Goal: Task Accomplishment & Management: Use online tool/utility

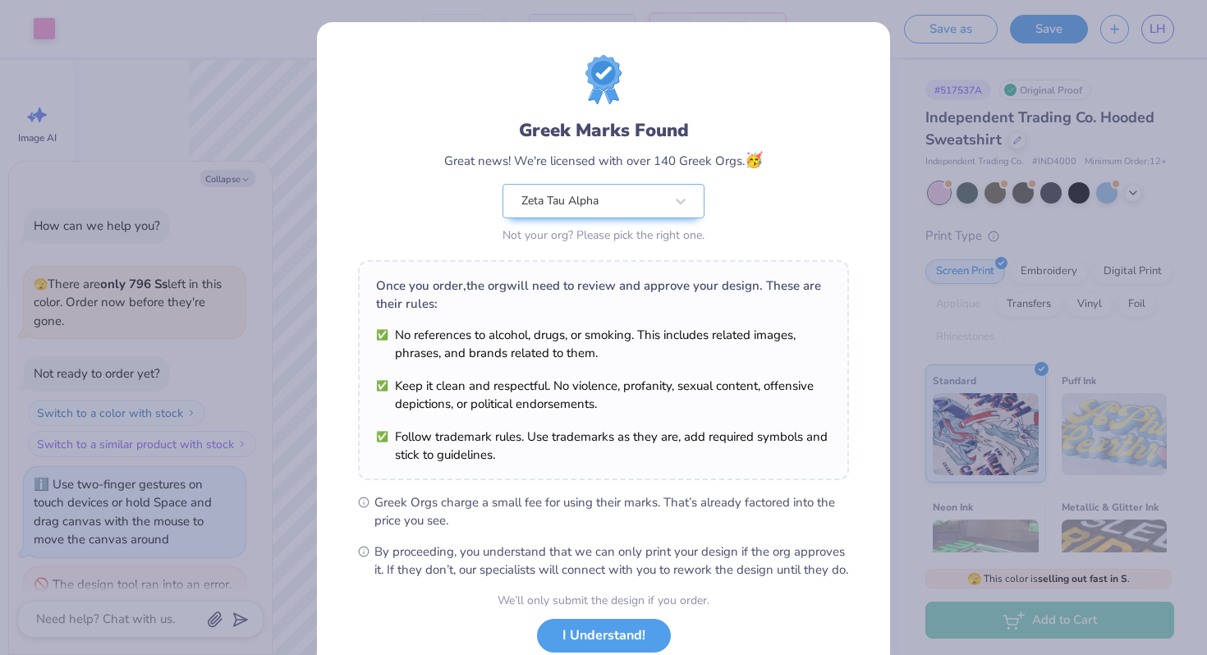
scroll to position [154, 0]
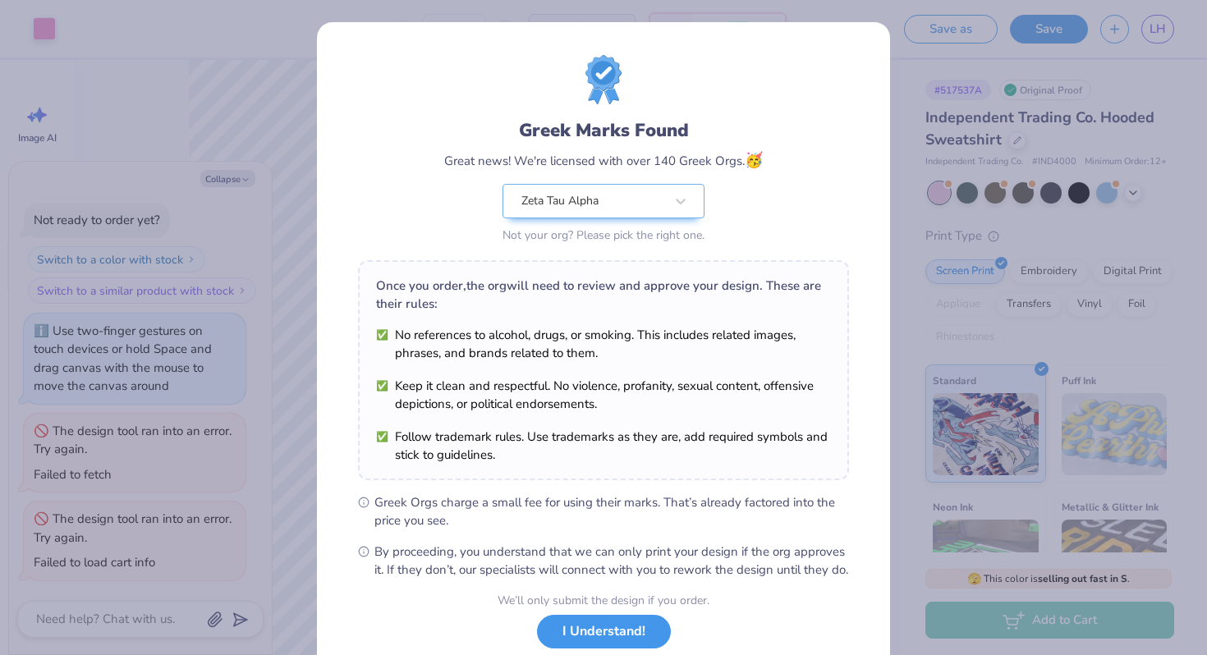
click at [608, 649] on button "I Understand!" at bounding box center [604, 632] width 134 height 34
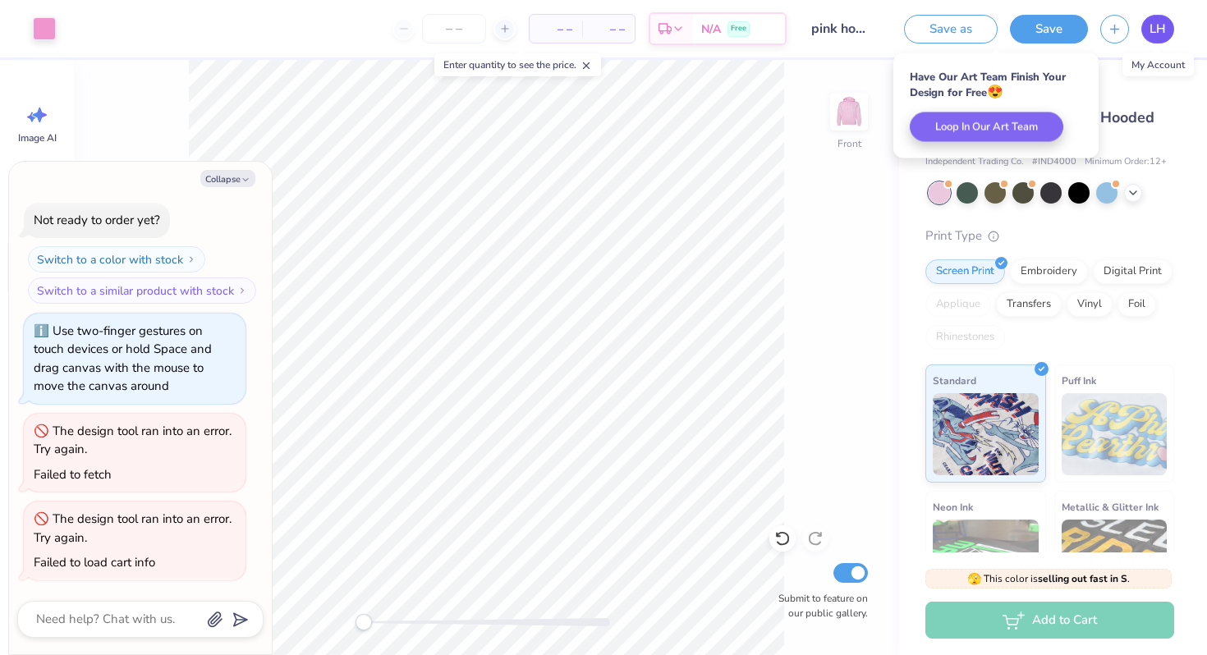
click at [1158, 32] on span "LH" at bounding box center [1157, 29] width 16 height 19
type textarea "x"
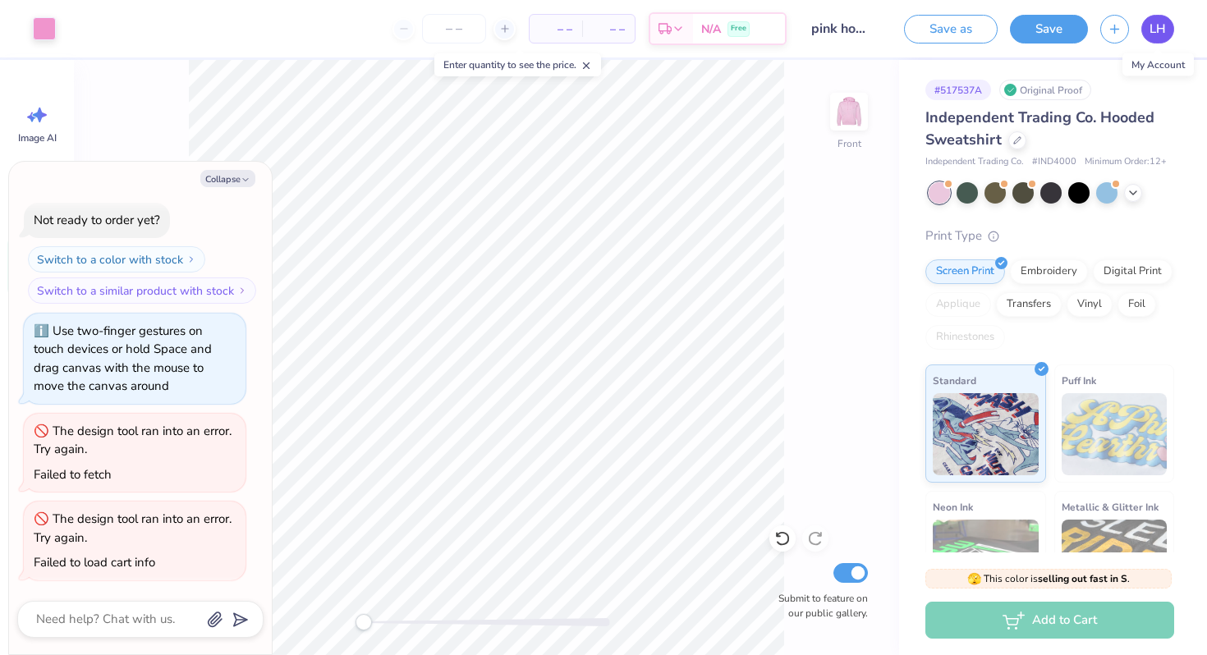
click at [1145, 27] on link "LH" at bounding box center [1157, 29] width 33 height 29
click at [1146, 20] on link "LH" at bounding box center [1157, 29] width 33 height 29
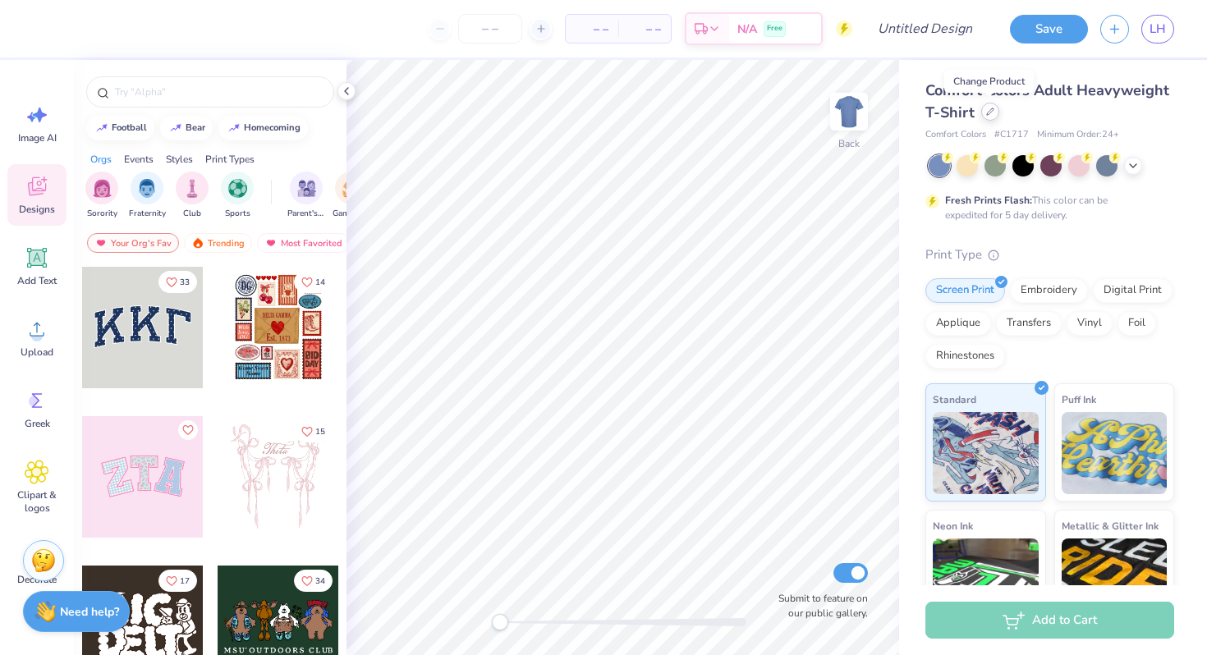
click at [987, 114] on icon at bounding box center [990, 111] width 7 height 7
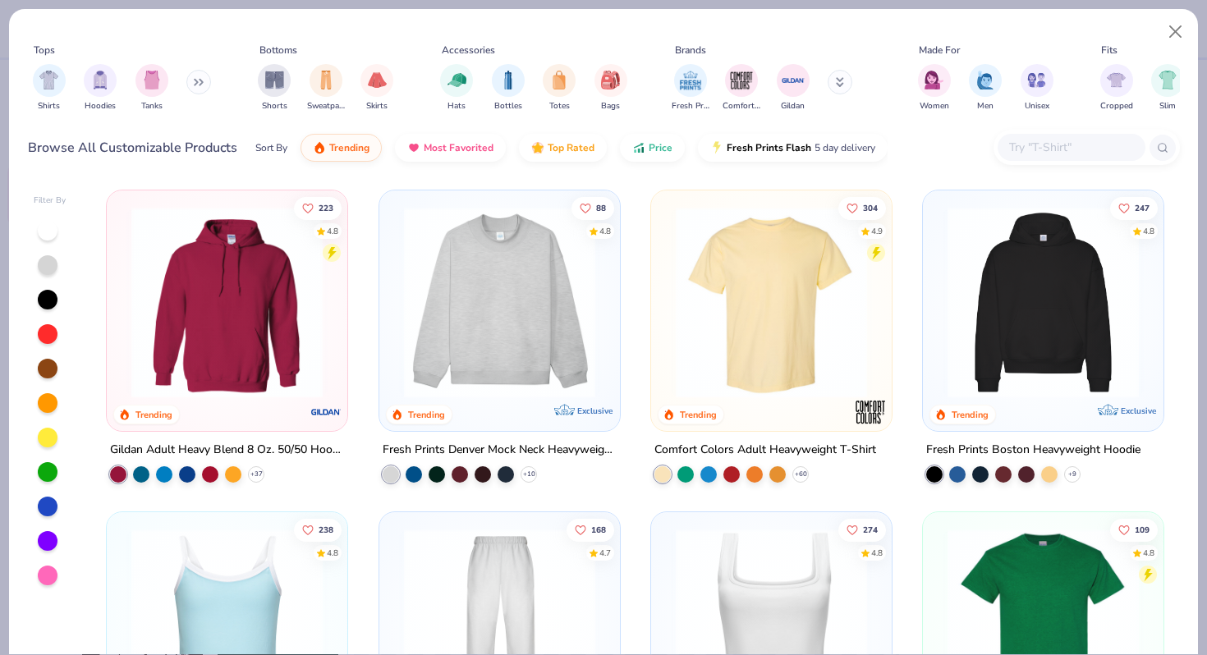
click at [1051, 144] on input "text" at bounding box center [1070, 147] width 126 height 19
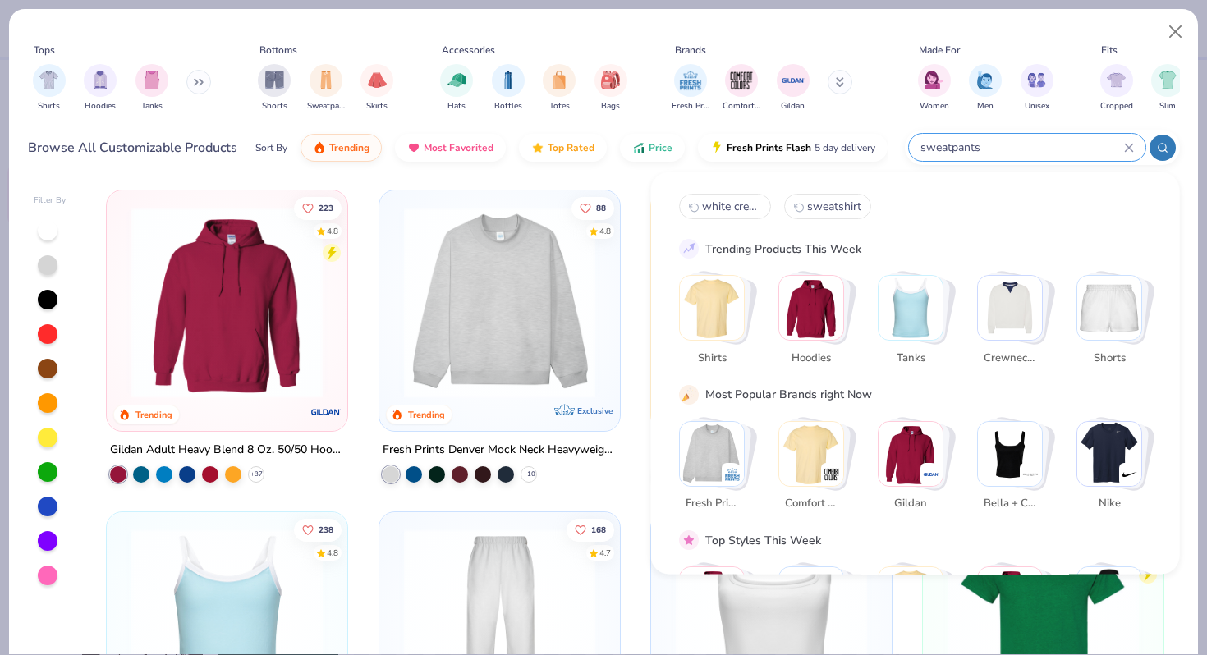
type input "sweatpants"
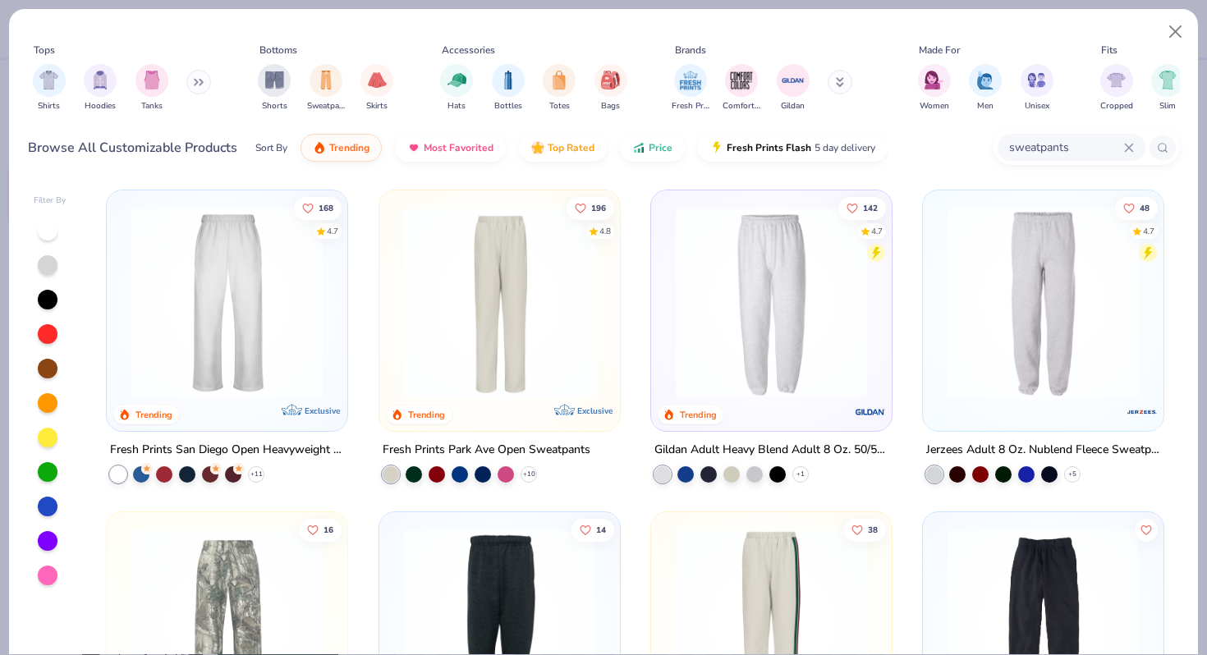
click at [123, 271] on img at bounding box center [19, 302] width 208 height 191
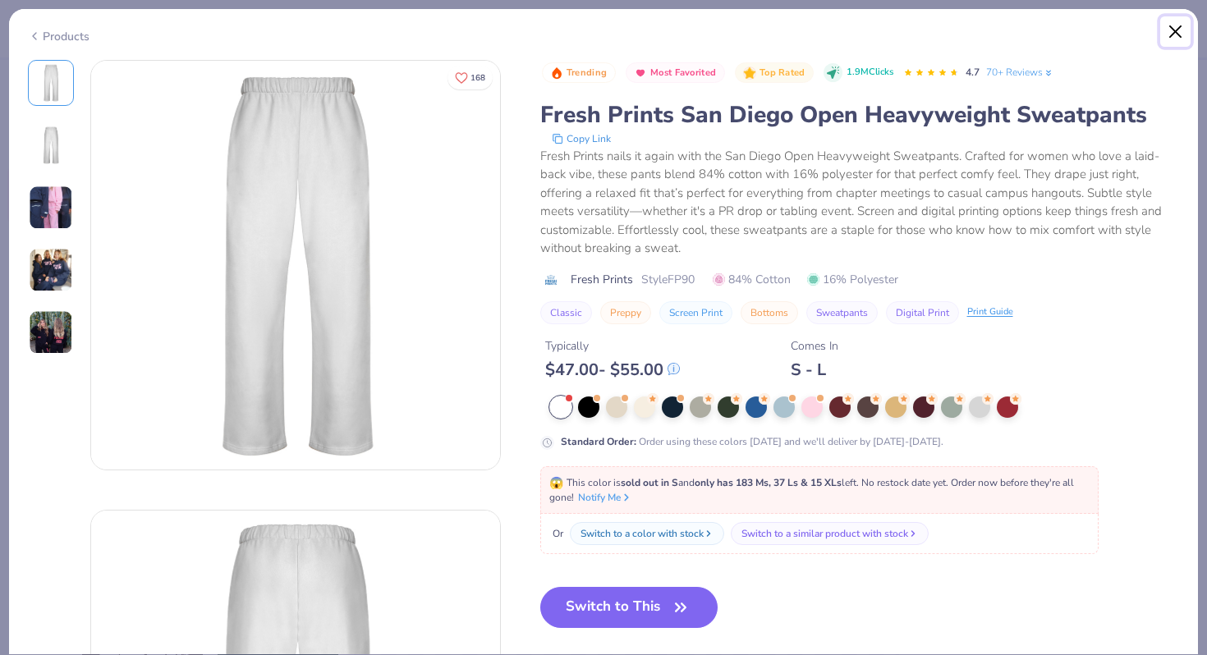
click at [1177, 28] on button "Close" at bounding box center [1175, 31] width 31 height 31
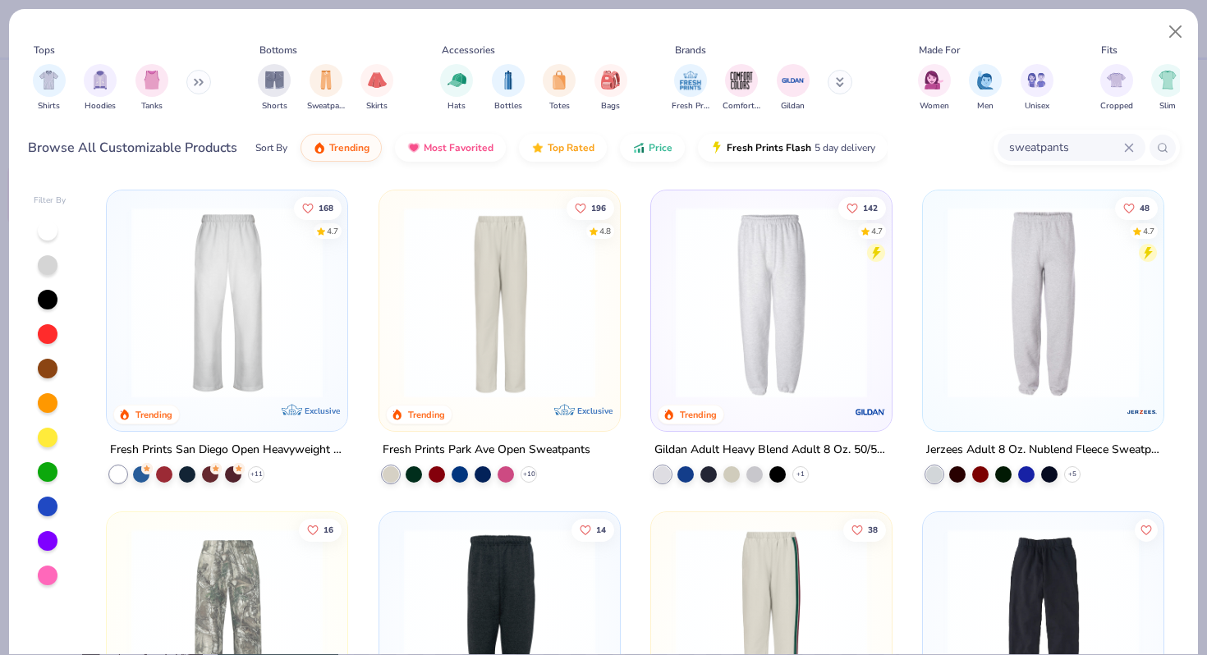
click at [457, 278] on img at bounding box center [500, 302] width 208 height 191
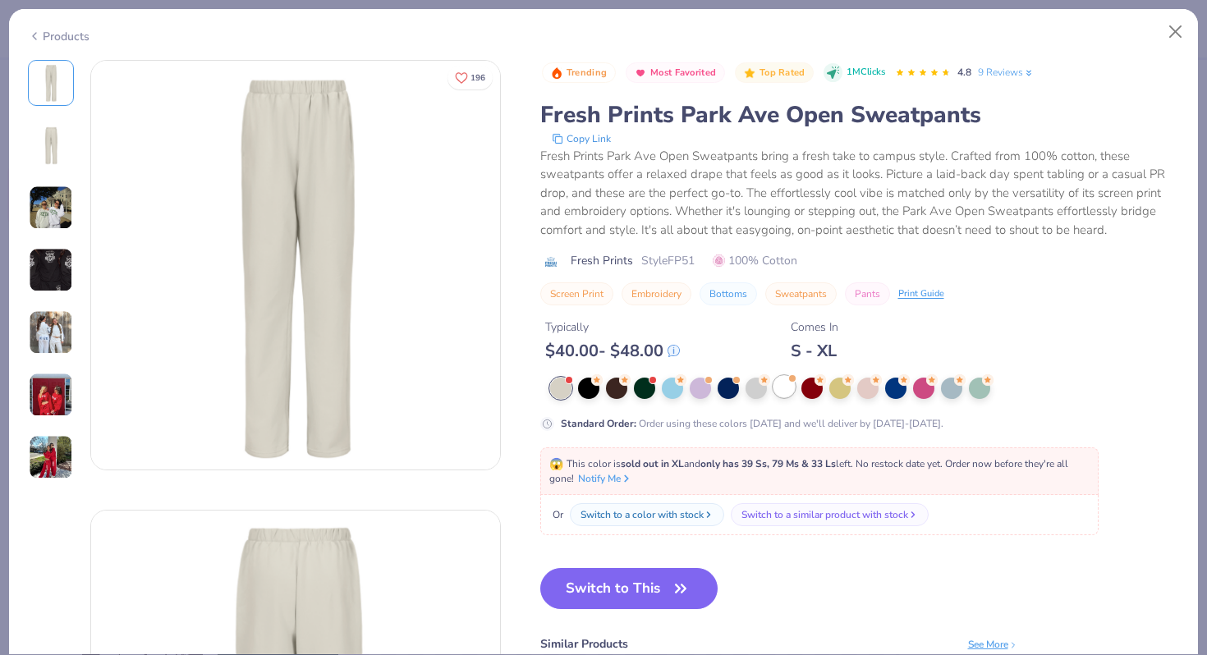
click at [773, 390] on div at bounding box center [783, 386] width 21 height 21
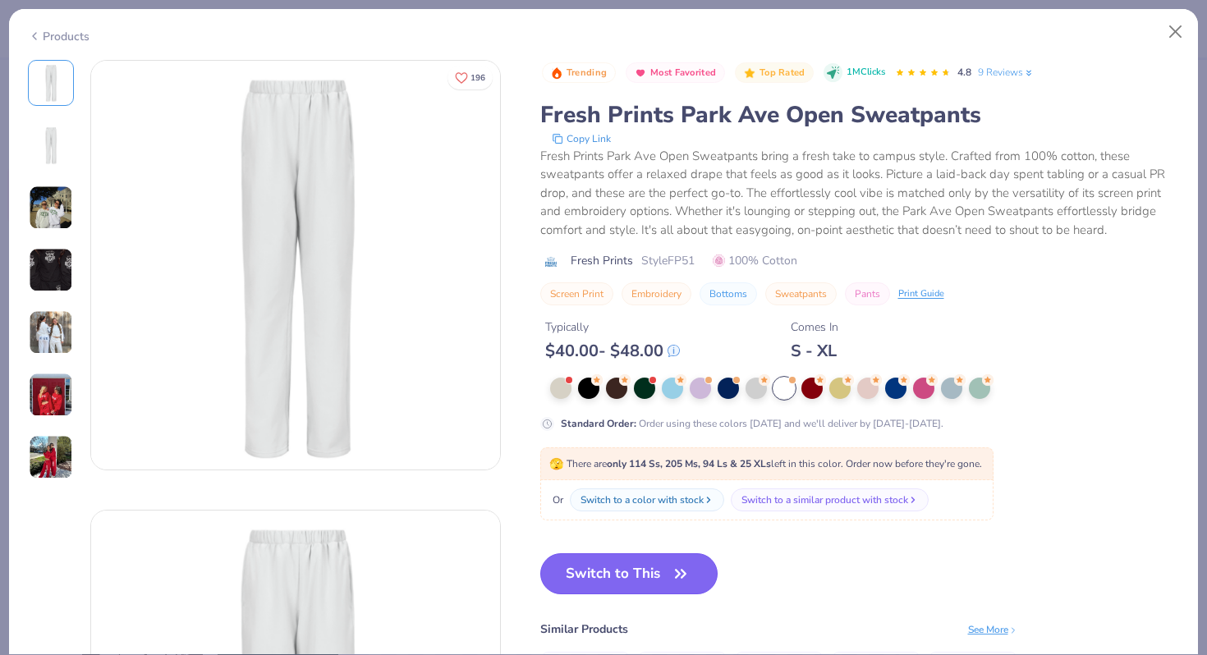
click at [641, 568] on button "Switch to This" at bounding box center [629, 573] width 178 height 41
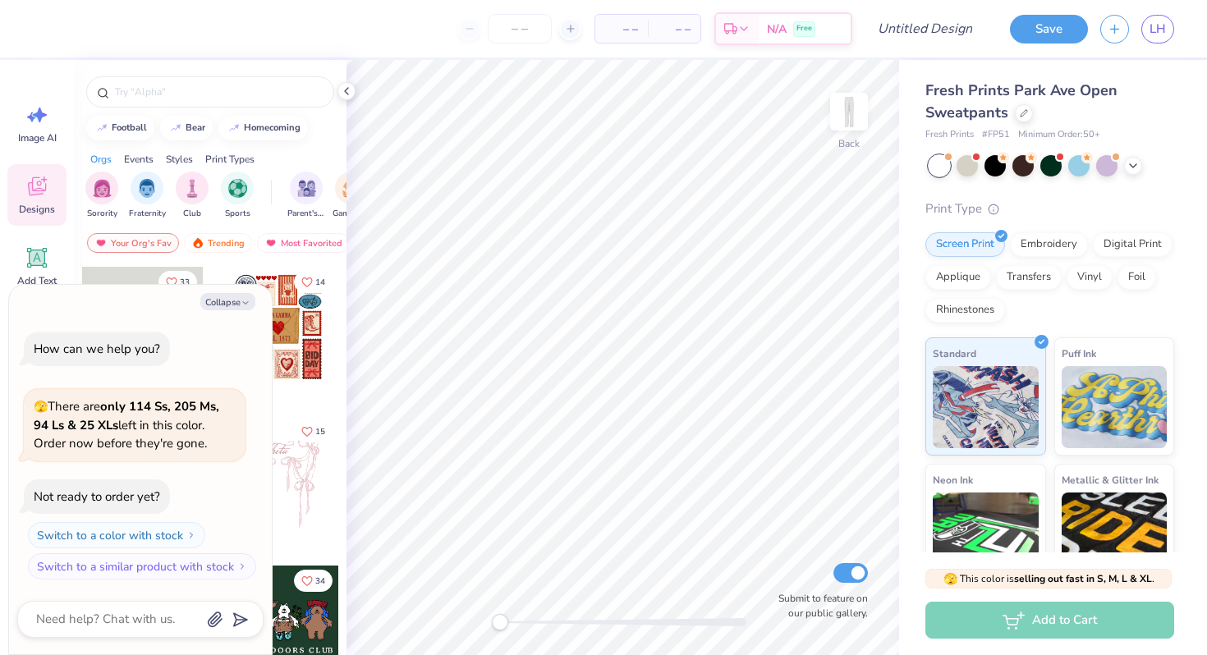
click at [613, 615] on div at bounding box center [623, 622] width 246 height 16
click at [565, 624] on div at bounding box center [623, 622] width 246 height 8
drag, startPoint x: 571, startPoint y: 629, endPoint x: 516, endPoint y: 628, distance: 55.0
click at [516, 628] on div at bounding box center [623, 622] width 246 height 16
type textarea "x"
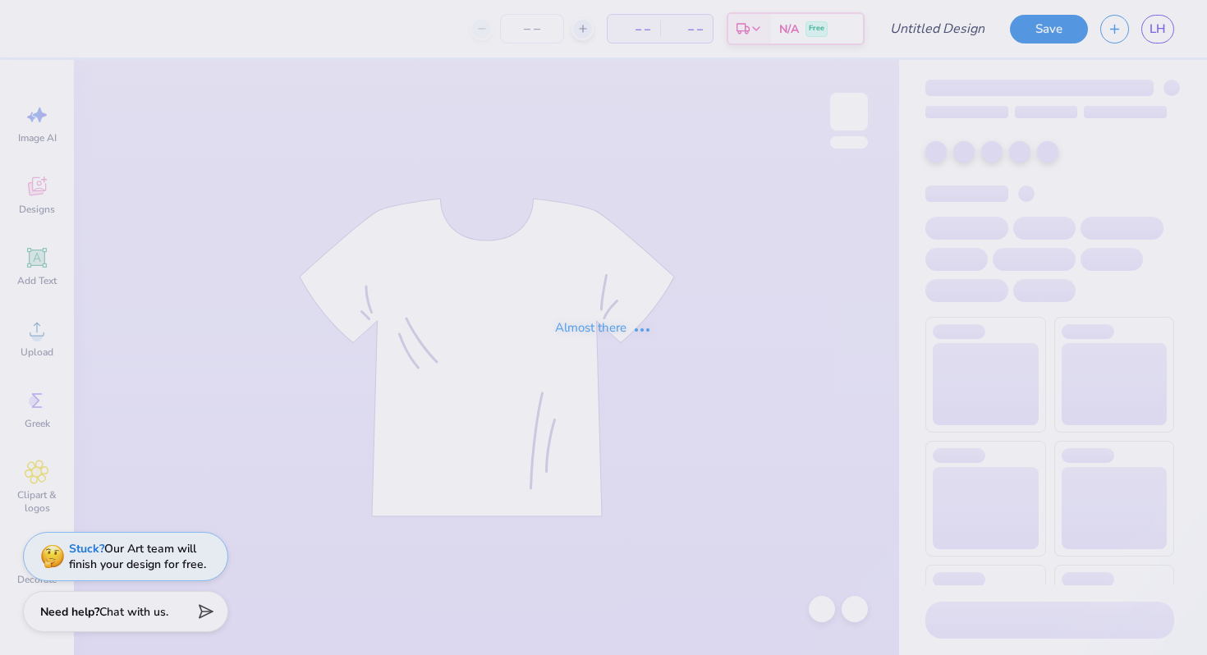
type input "tank"
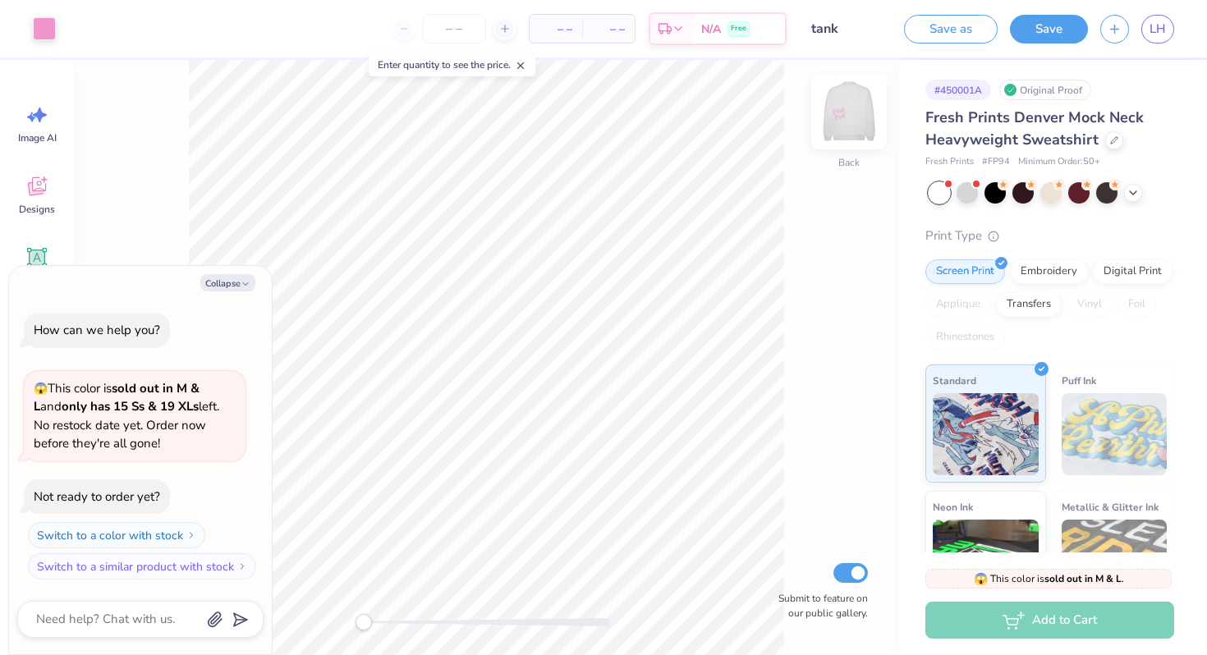
click at [851, 120] on img at bounding box center [849, 112] width 66 height 66
type textarea "x"
click at [1156, 26] on span "LH" at bounding box center [1157, 29] width 16 height 19
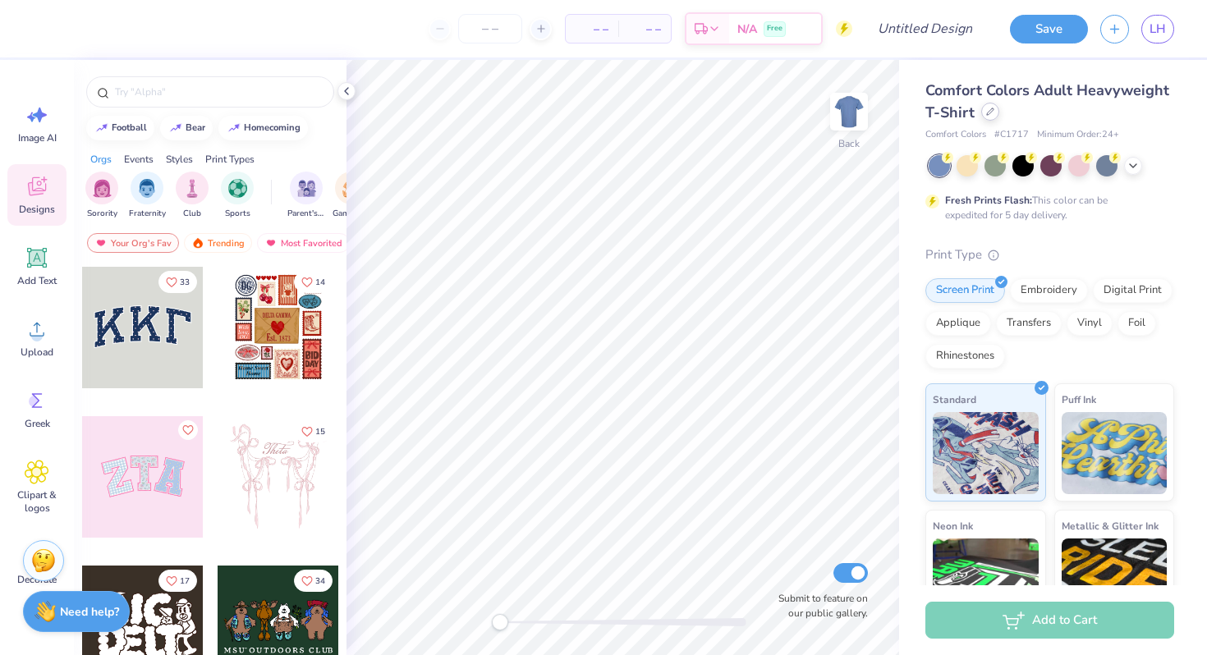
click at [994, 112] on div at bounding box center [990, 112] width 18 height 18
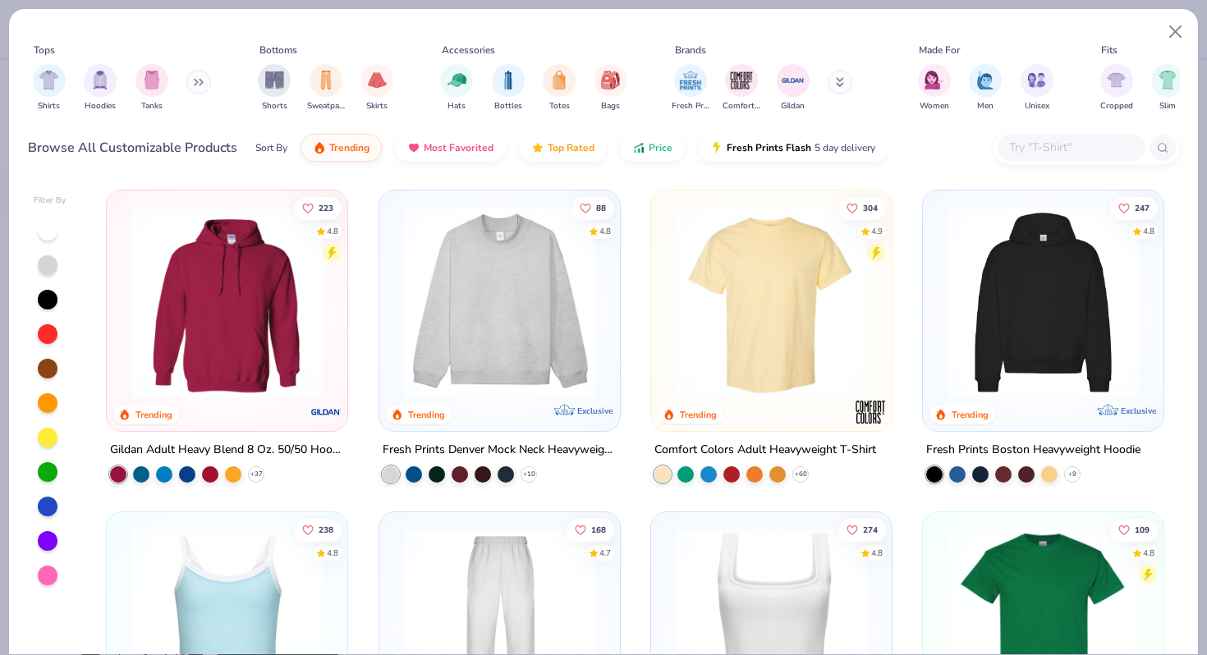
click at [1032, 155] on input "text" at bounding box center [1070, 147] width 126 height 19
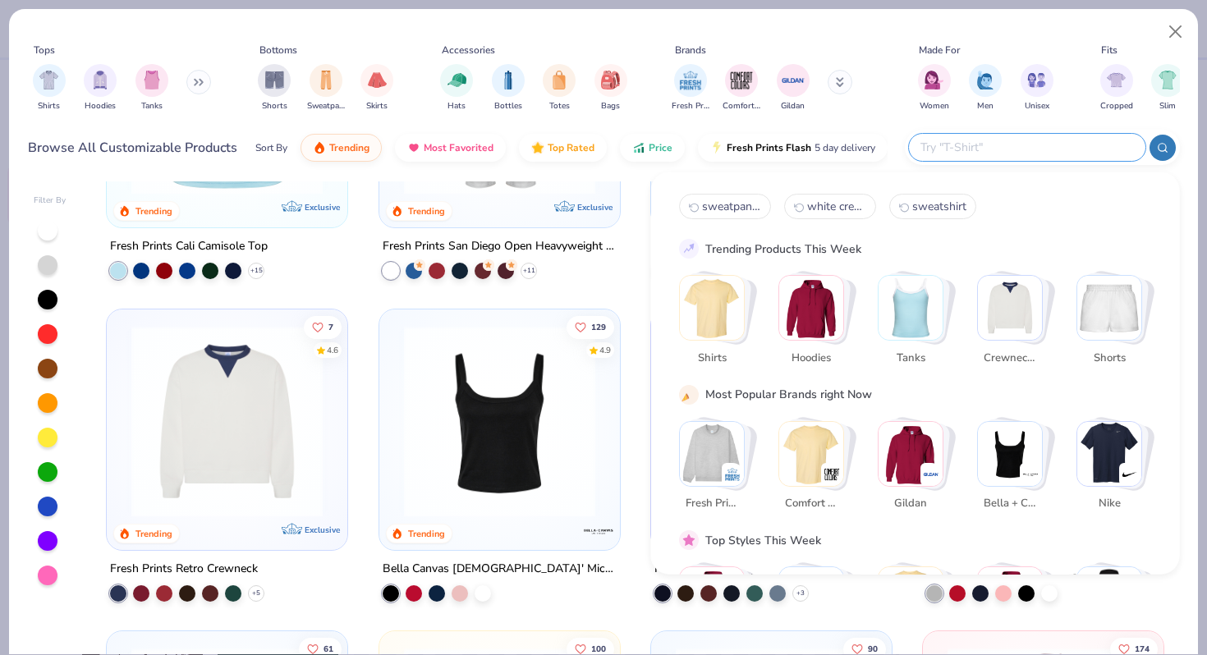
scroll to position [526, 0]
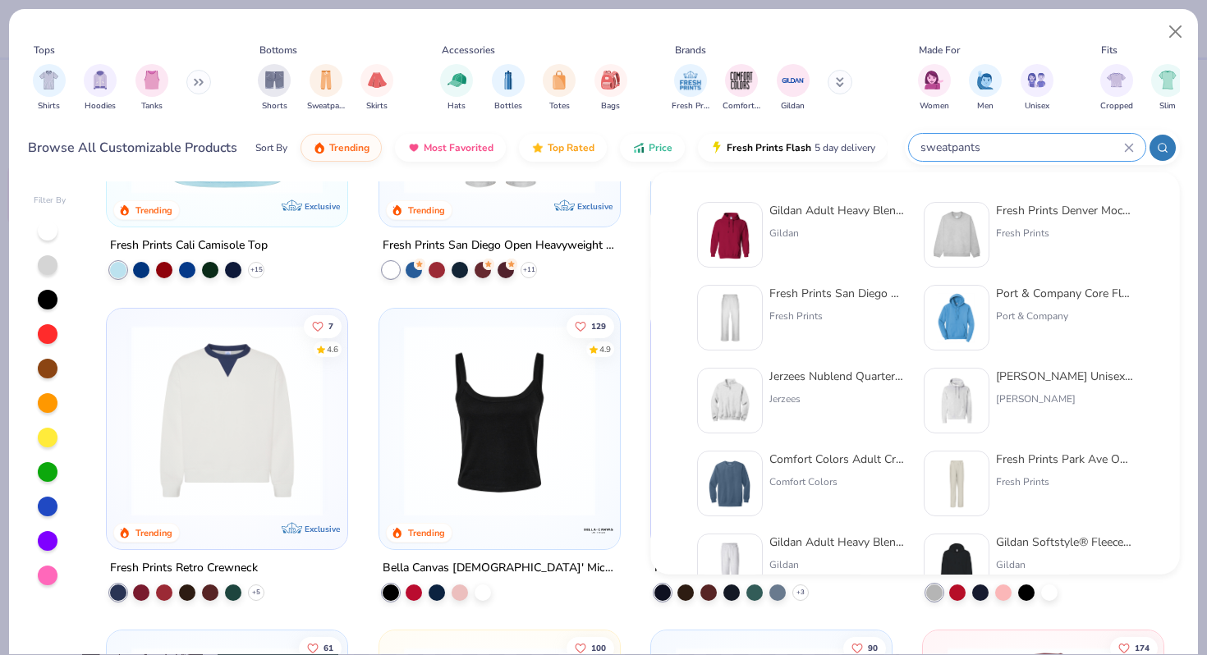
type input "sweatpants"
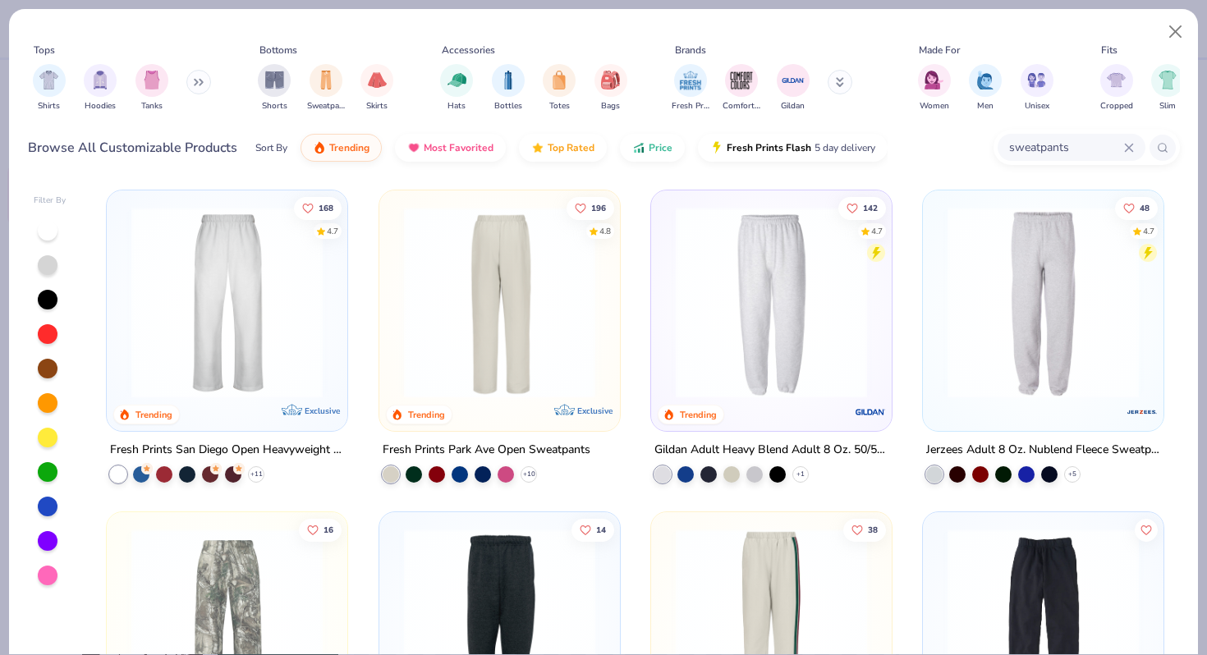
click at [395, 326] on img at bounding box center [291, 302] width 208 height 191
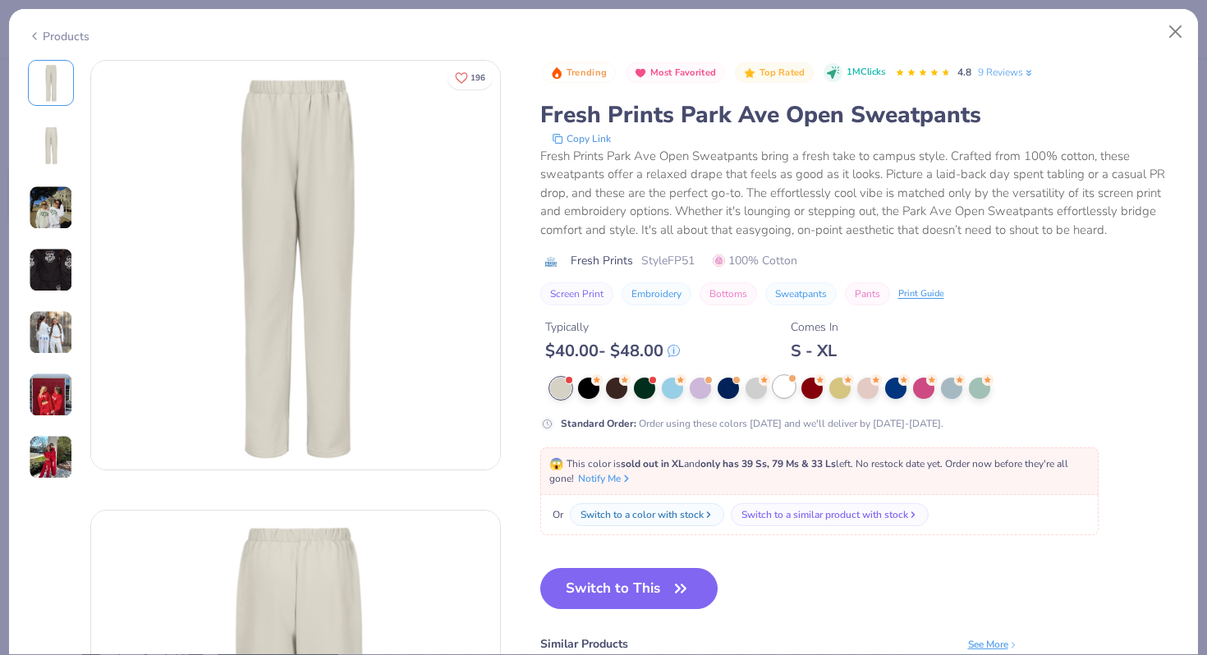
click at [786, 386] on div at bounding box center [783, 386] width 21 height 21
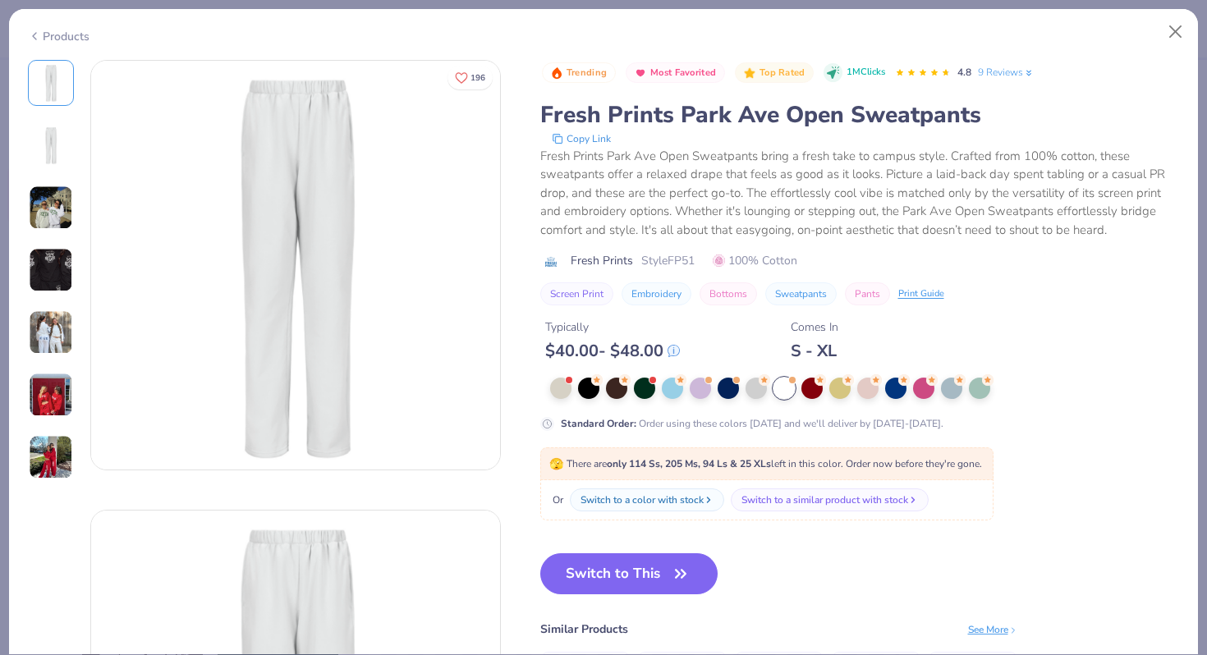
click at [616, 595] on div "Switch to This Similar Products See More ★ 4.7 ★ 4.1 ★ 4.7 ★ 4.7" at bounding box center [779, 664] width 478 height 222
click at [622, 581] on button "Switch to This" at bounding box center [629, 573] width 178 height 41
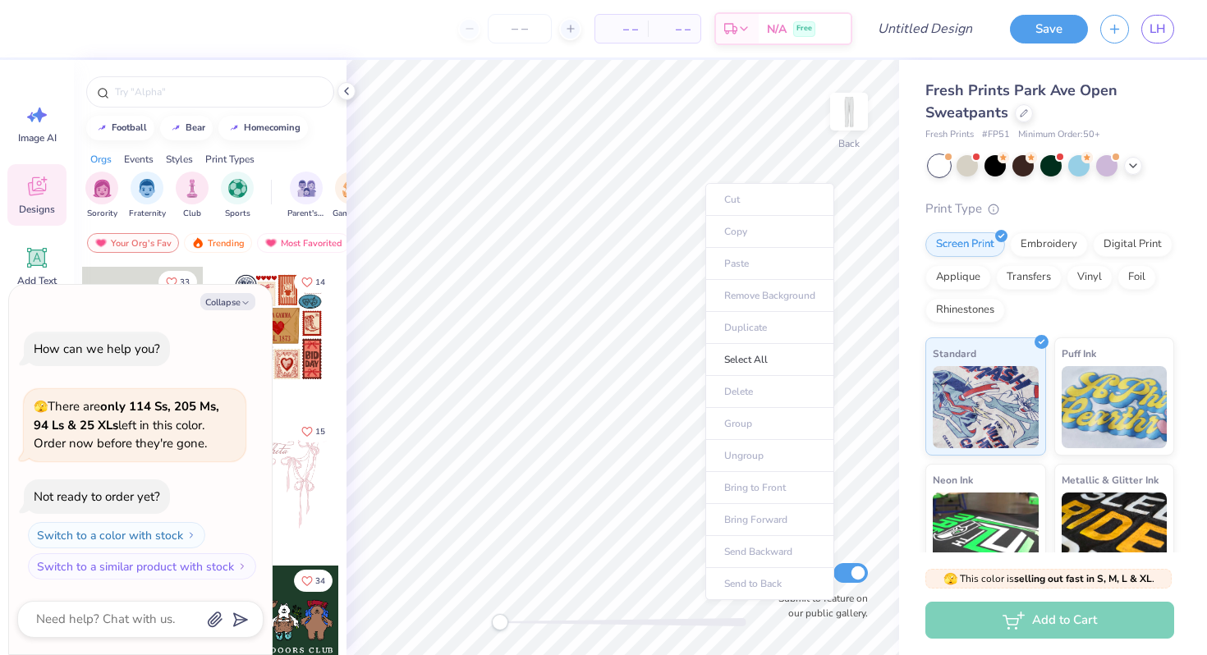
click at [718, 261] on ul "Cut Copy Paste Remove Background Duplicate Select All Delete Group Ungroup Brin…" at bounding box center [769, 391] width 129 height 417
click at [212, 297] on button "Collapse" at bounding box center [227, 301] width 55 height 17
type textarea "x"
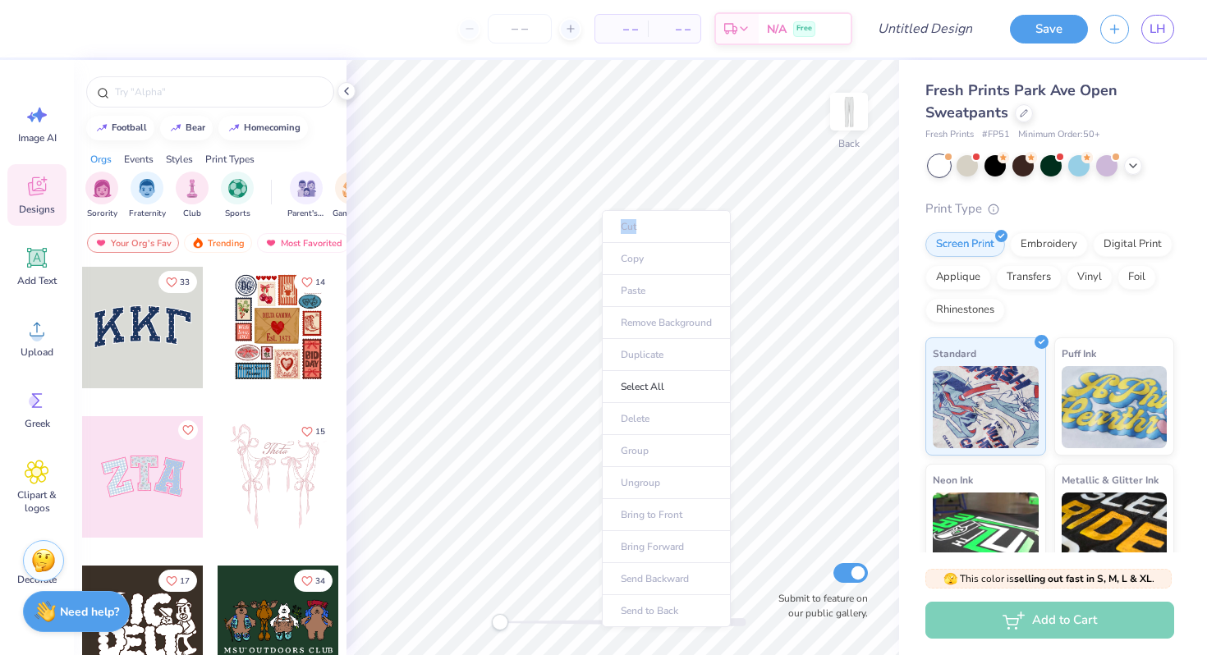
click at [727, 214] on ul "Cut Copy Paste Remove Background Duplicate Select All Delete Group Ungroup Brin…" at bounding box center [666, 418] width 129 height 417
click at [677, 295] on ul "Cut Copy Paste Remove Background Duplicate Select All Delete Group Ungroup Brin…" at bounding box center [726, 438] width 129 height 417
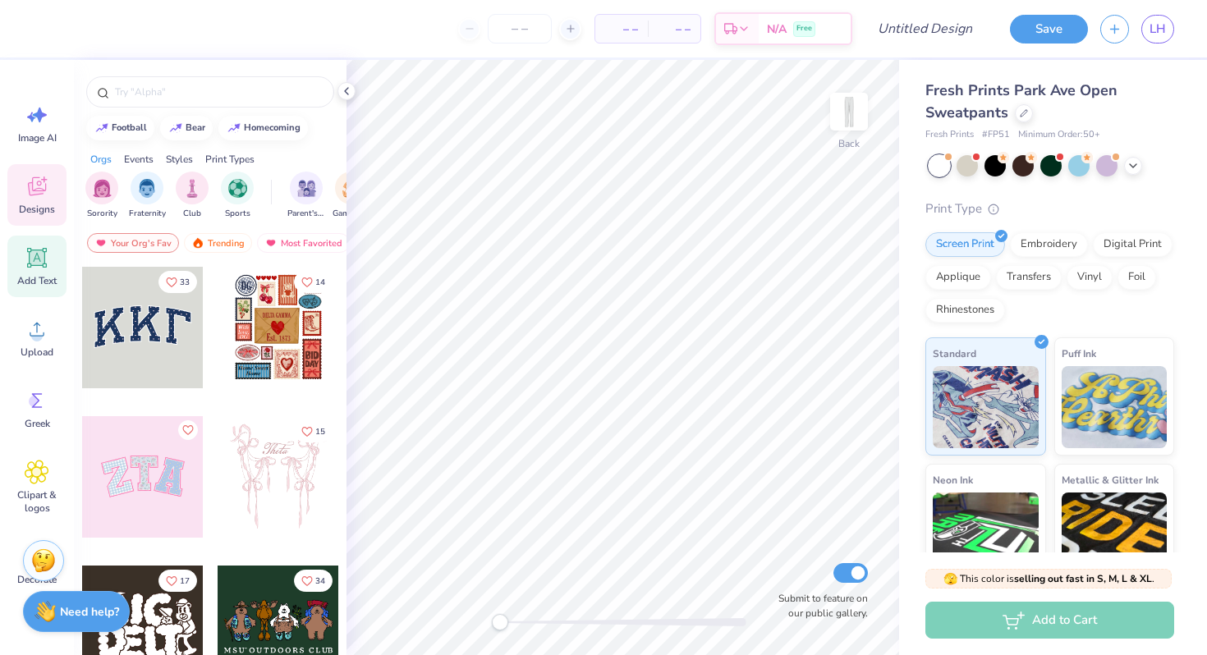
click at [45, 260] on icon at bounding box center [37, 257] width 25 height 25
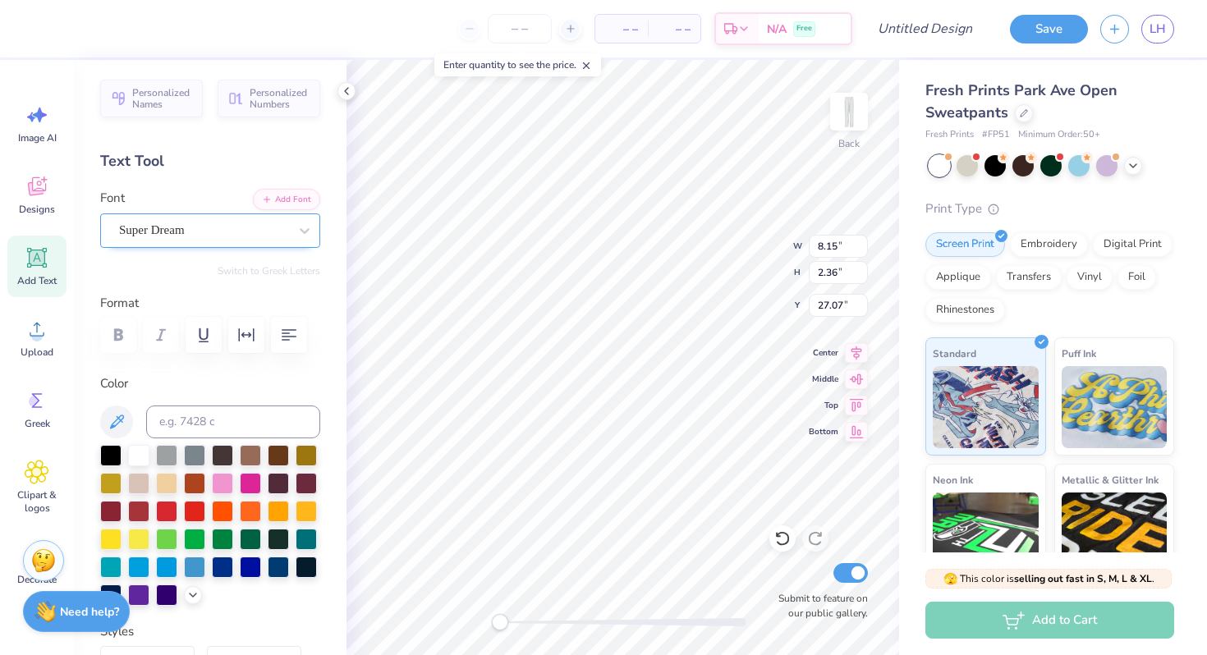
click at [255, 224] on div "Super Dream" at bounding box center [203, 230] width 172 height 25
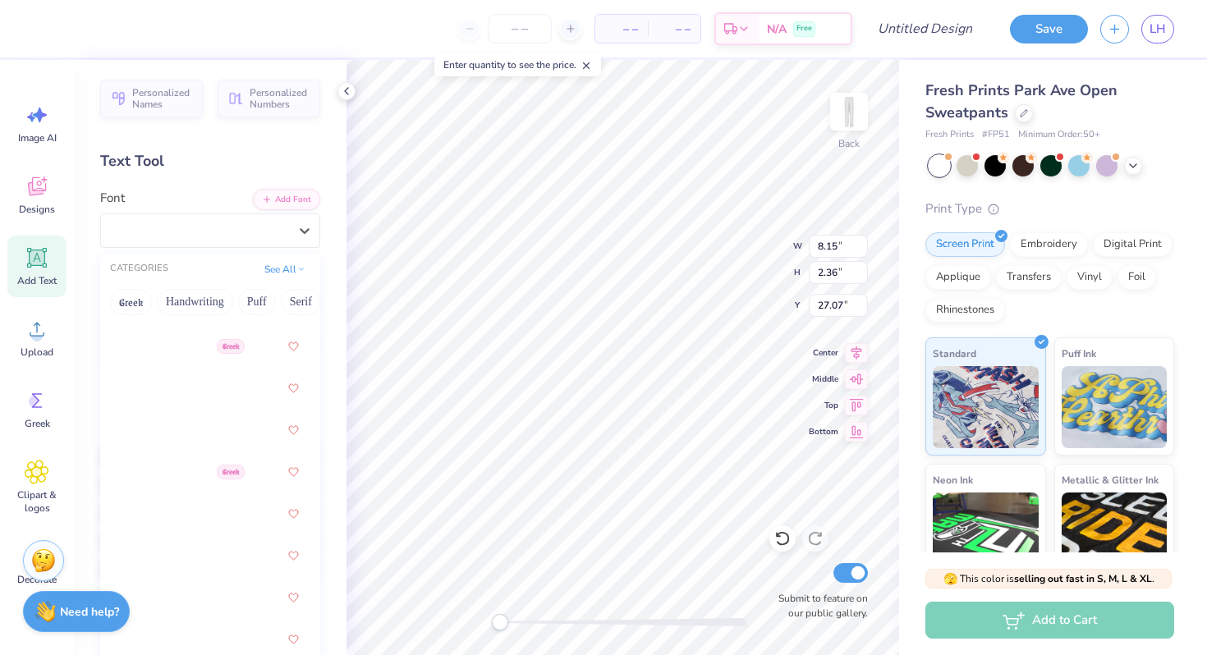
scroll to position [1349, 0]
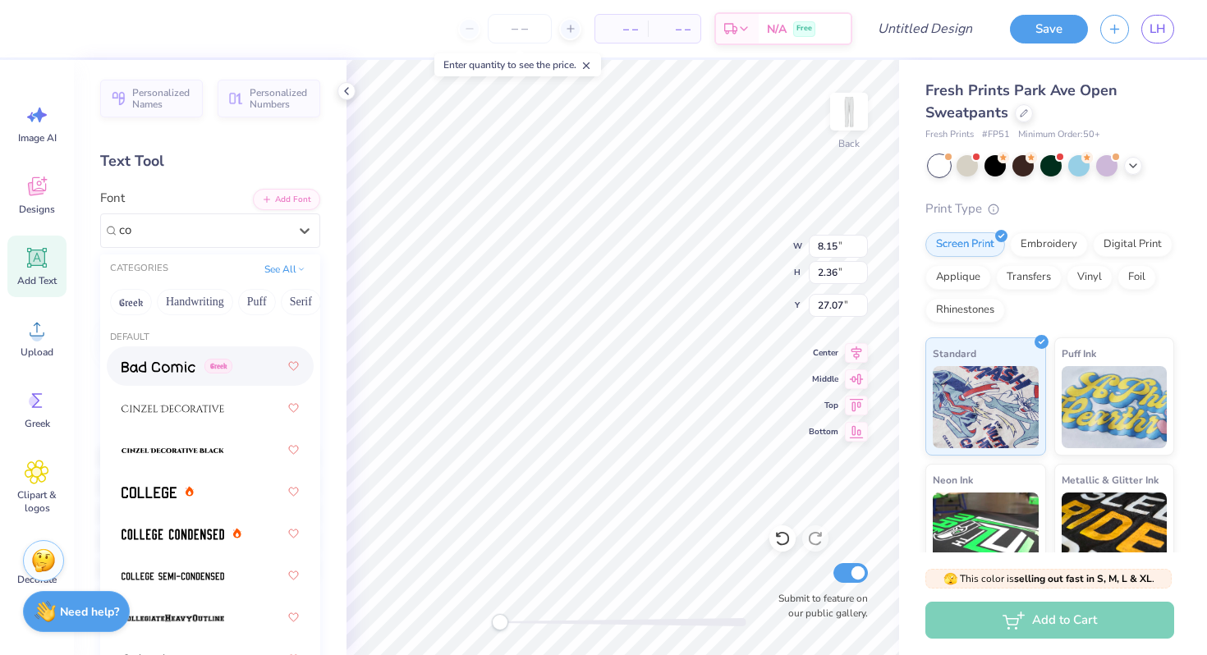
type input "co"
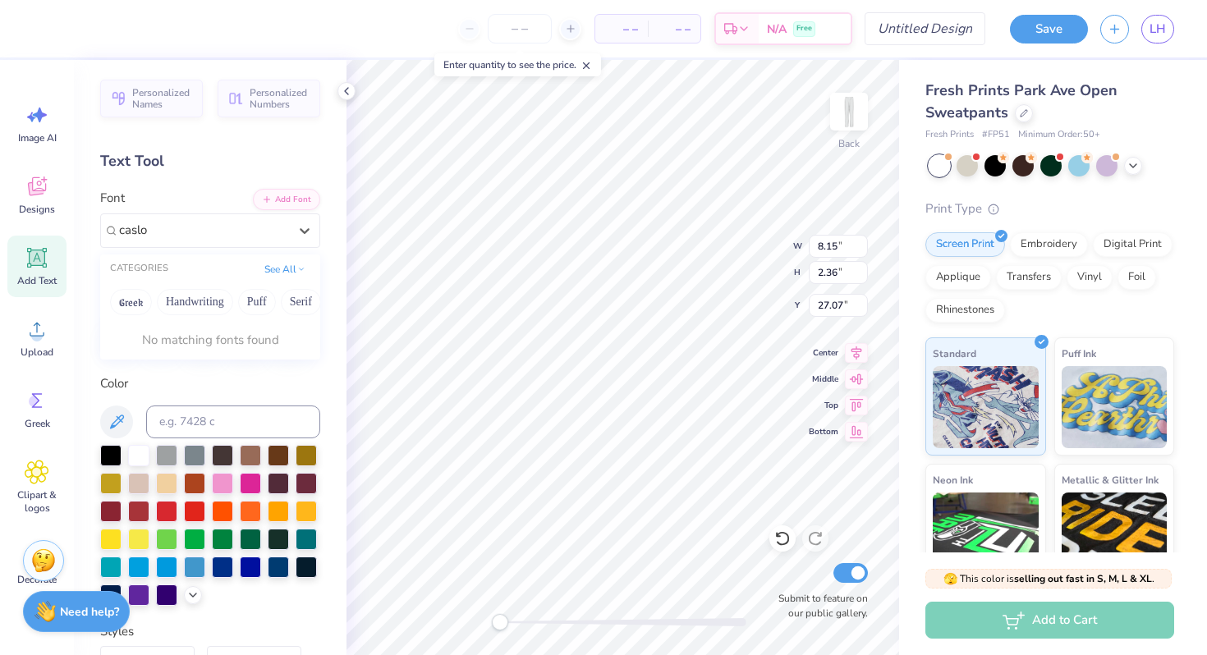
type input "caslon"
click at [235, 224] on div at bounding box center [203, 230] width 172 height 25
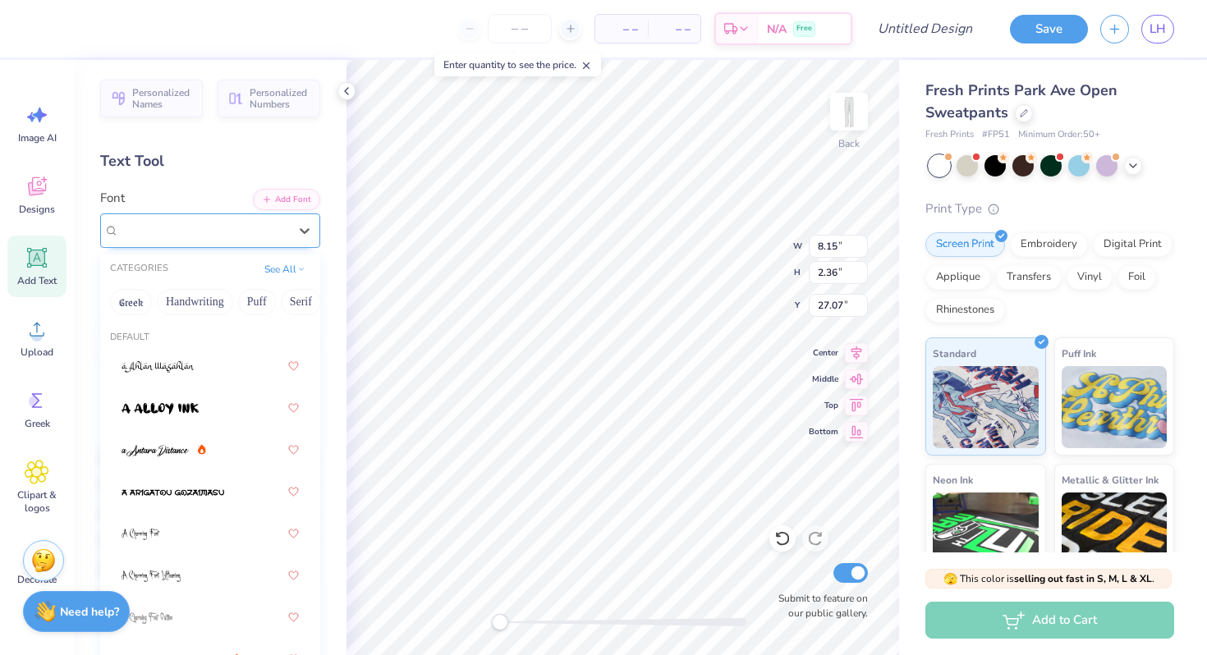
click at [270, 224] on div "Super Dream" at bounding box center [203, 230] width 169 height 19
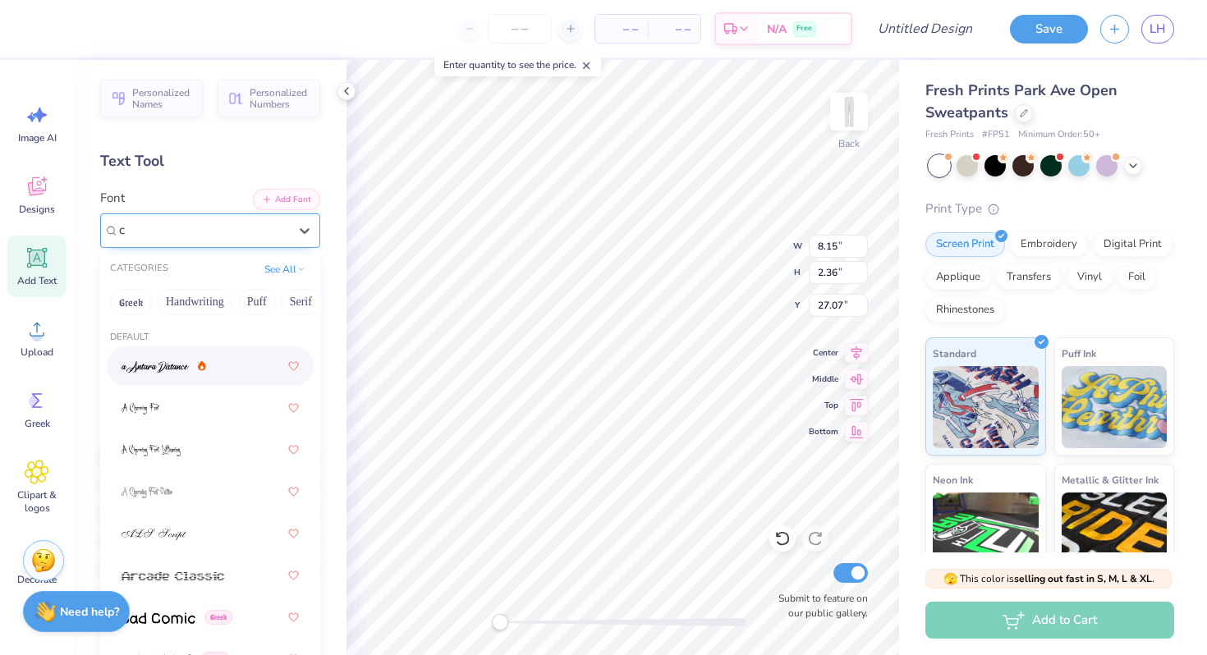
type input "ca"
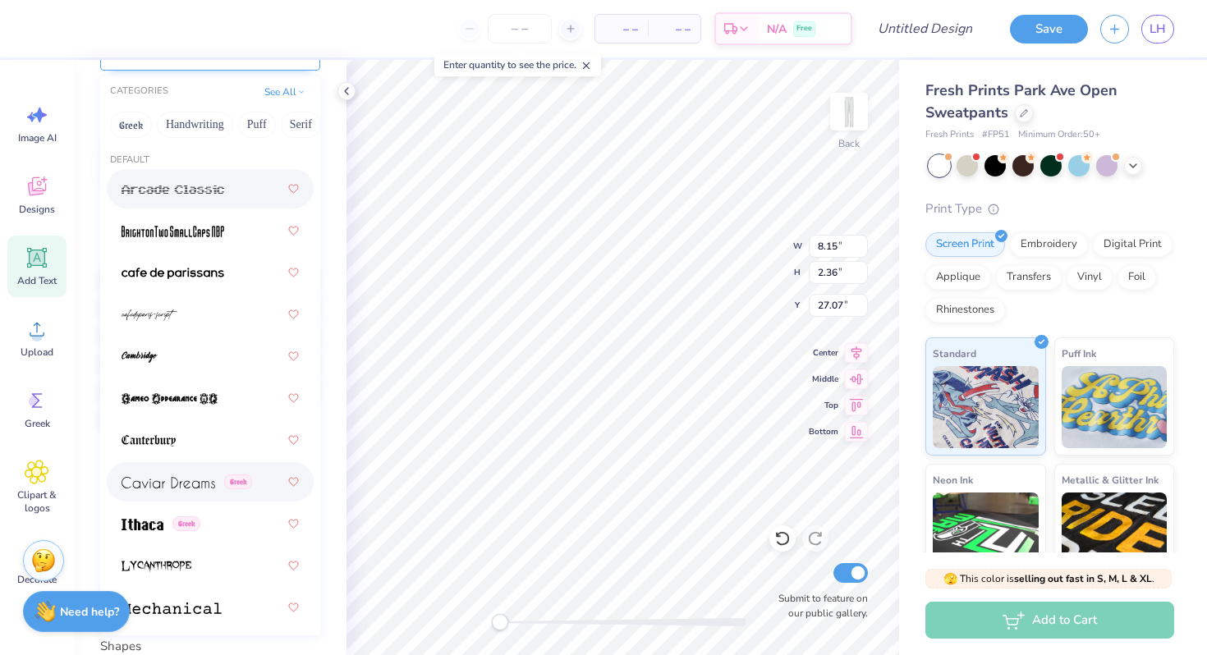
scroll to position [0, 0]
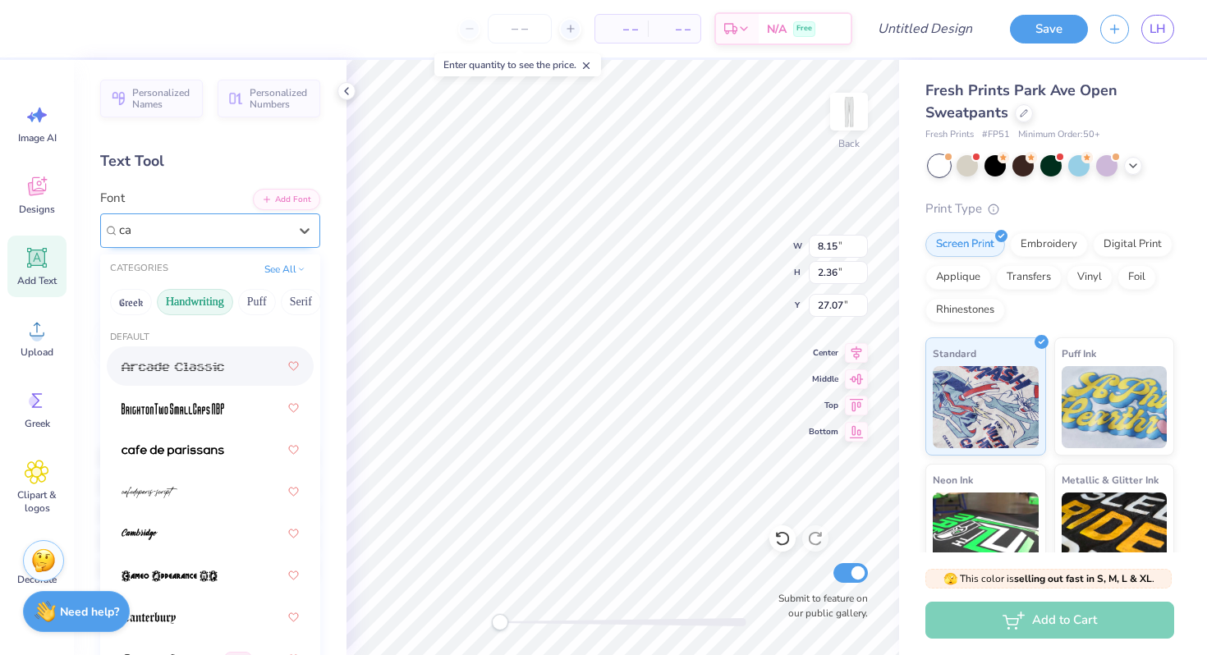
click at [189, 295] on button "Handwriting" at bounding box center [195, 302] width 76 height 26
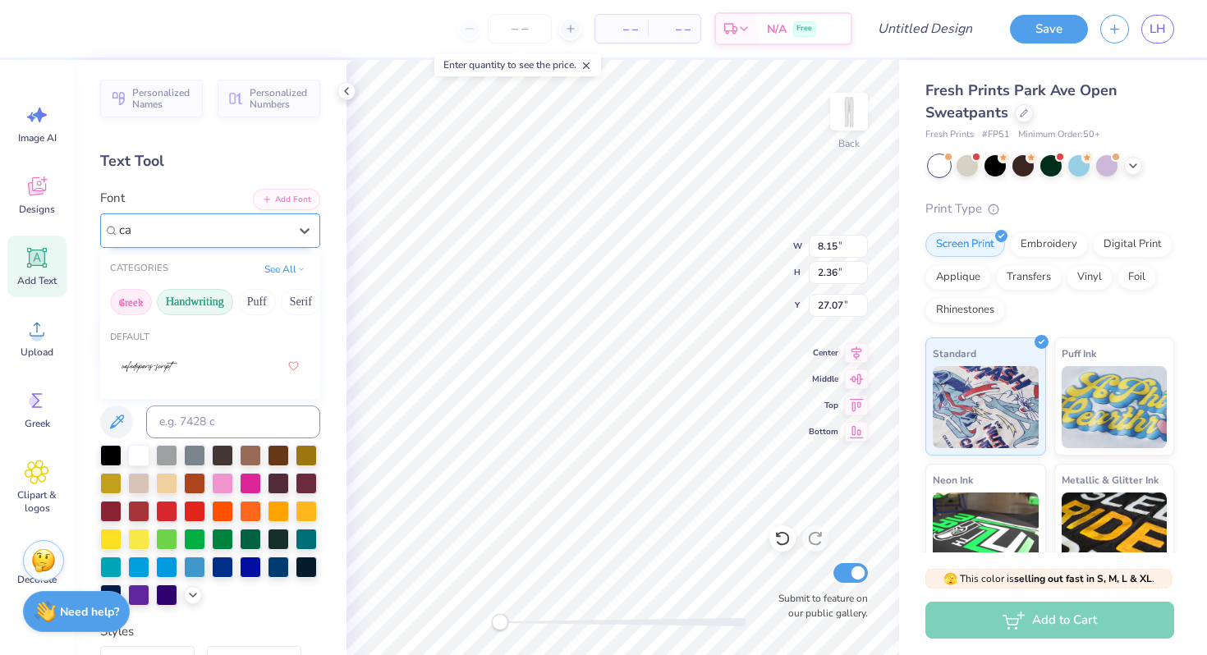
click at [134, 303] on button "Greek" at bounding box center [131, 302] width 42 height 26
click at [305, 232] on icon at bounding box center [305, 231] width 10 height 6
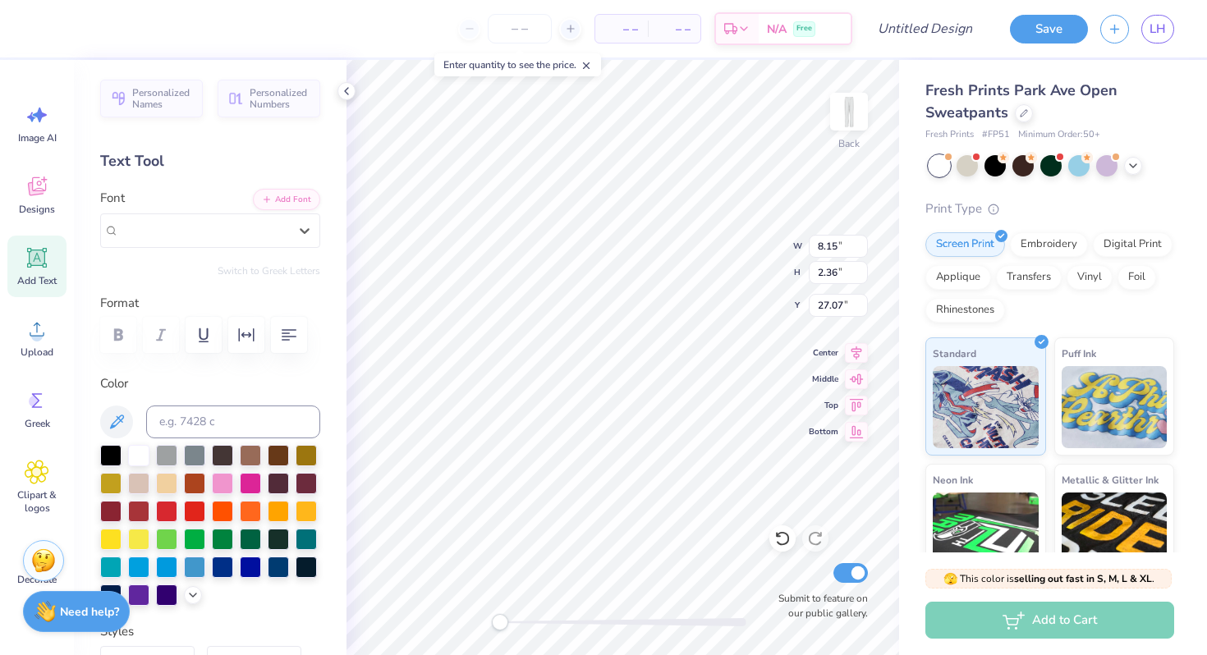
click at [223, 167] on div "Text Tool" at bounding box center [210, 161] width 220 height 22
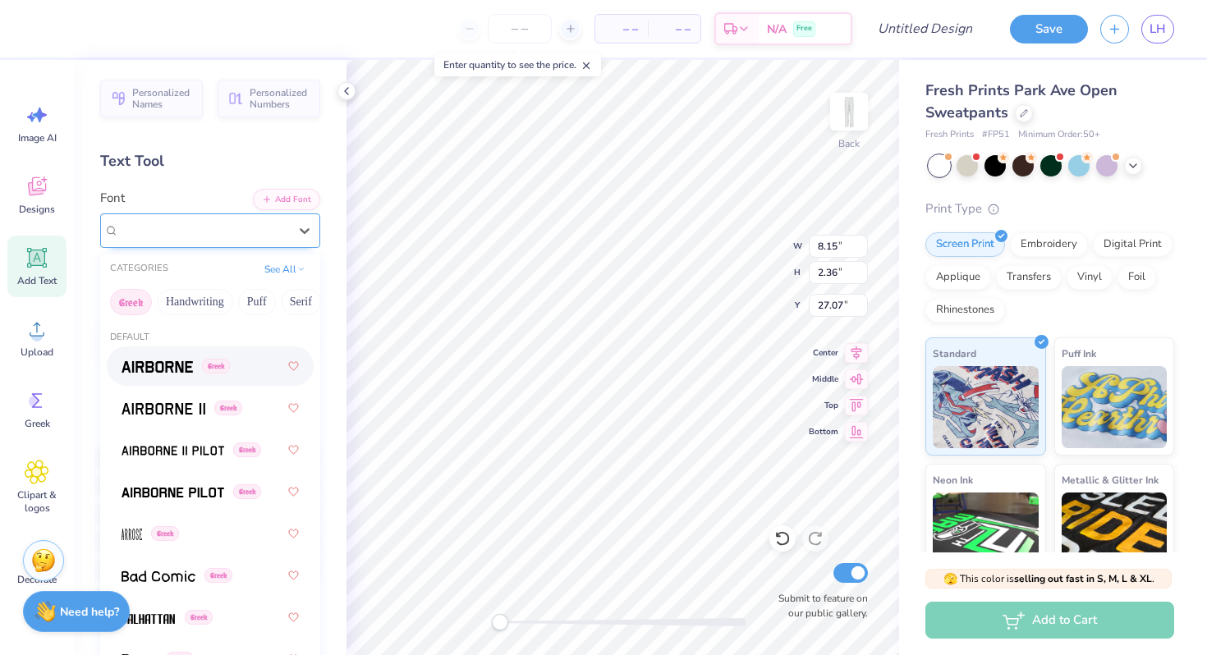
click at [186, 216] on div "Super Dream" at bounding box center [210, 230] width 220 height 34
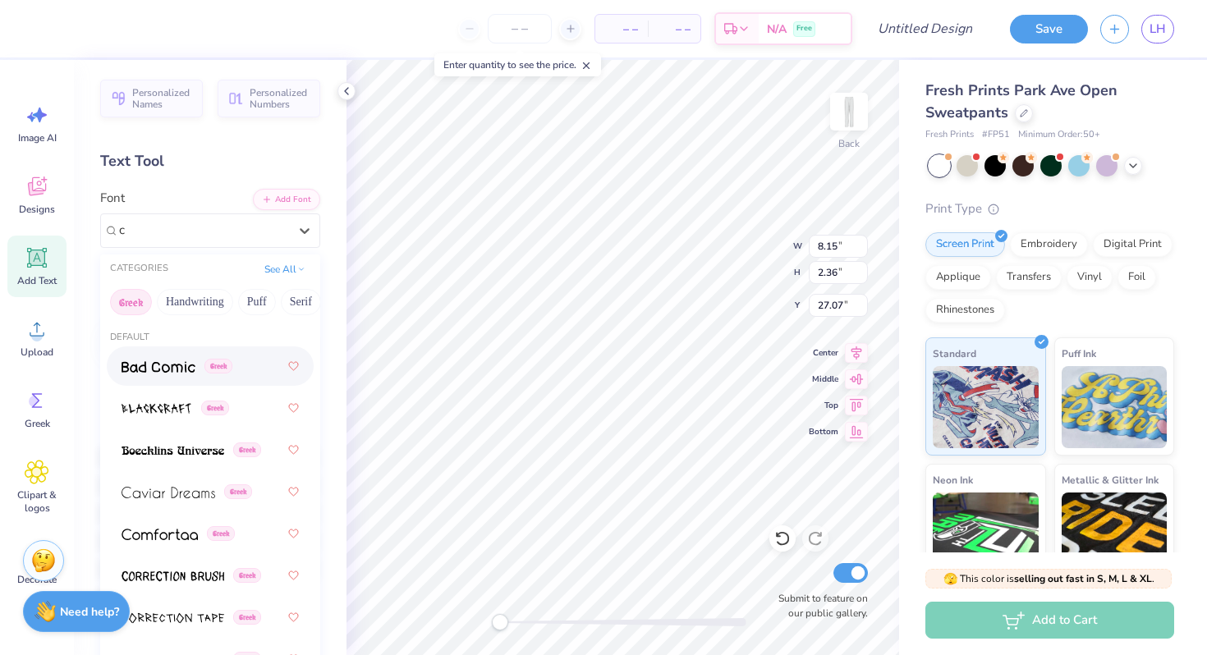
type input "c"
click at [216, 148] on div "Personalized Names Personalized Numbers Text Tool Add Font Font option Bad Comi…" at bounding box center [210, 357] width 273 height 595
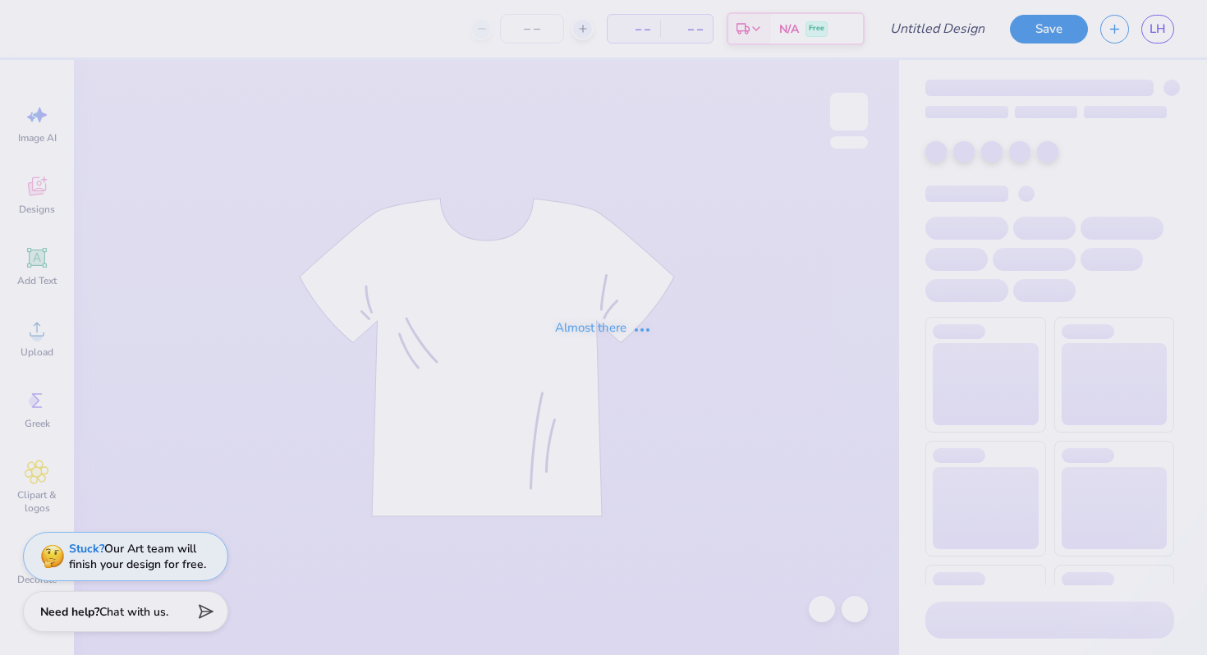
type input "tank"
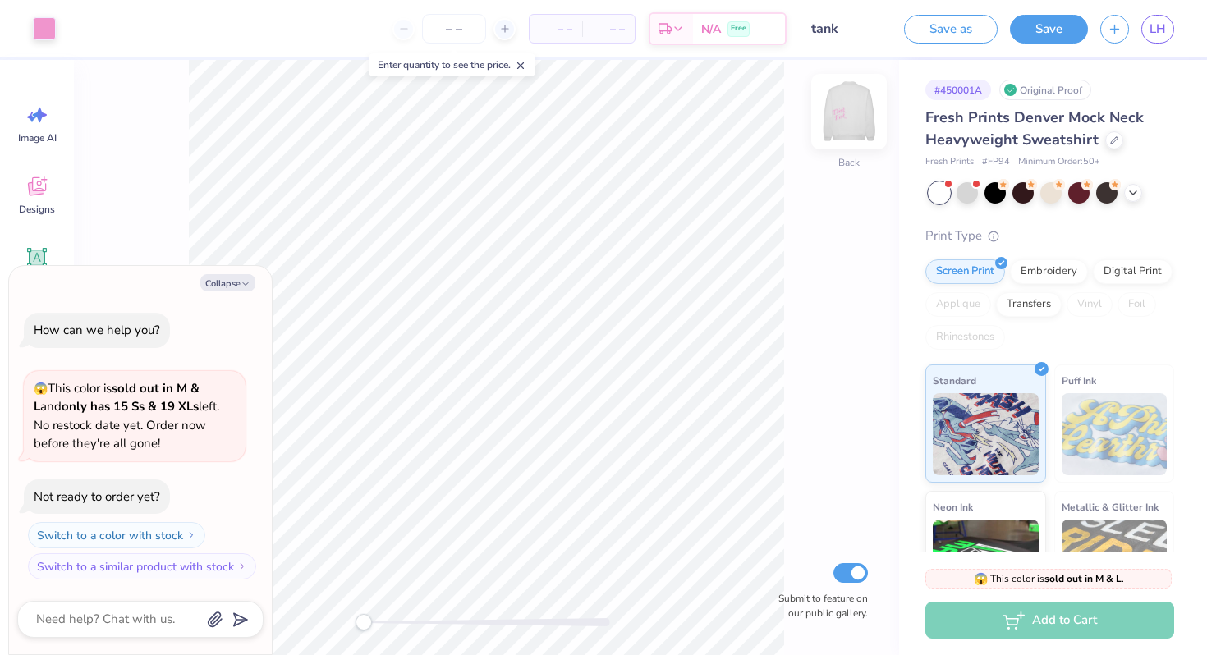
click at [849, 121] on img at bounding box center [849, 112] width 66 height 66
click at [218, 279] on button "Collapse" at bounding box center [227, 282] width 55 height 17
type textarea "x"
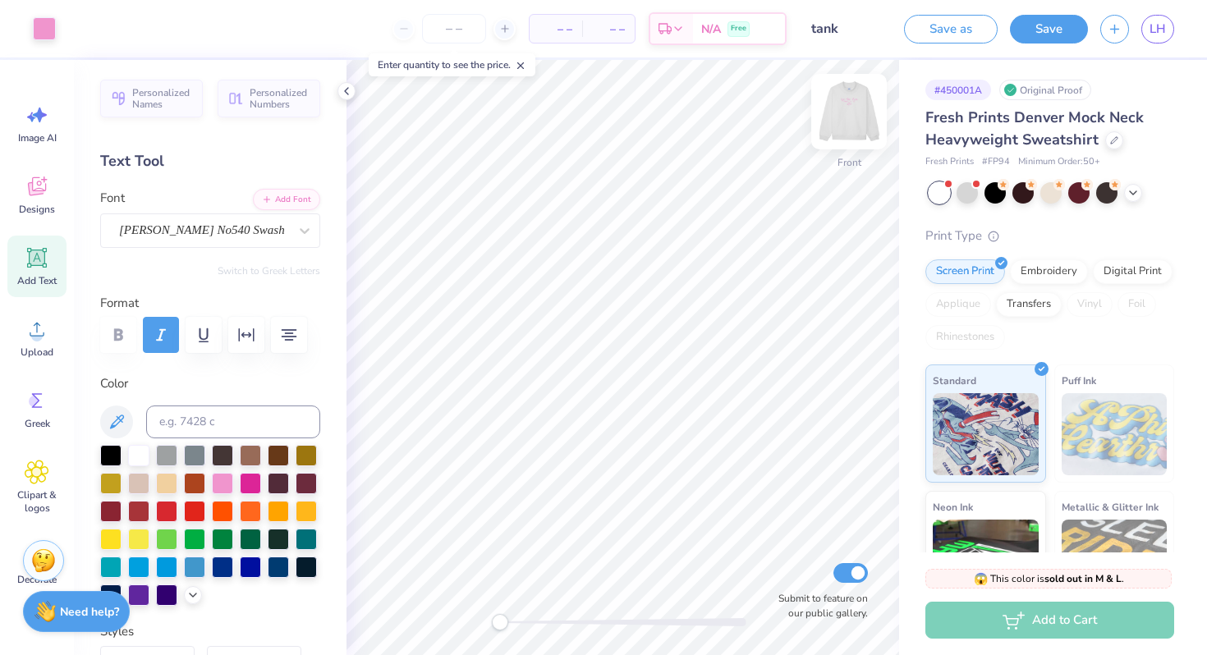
click at [830, 99] on div at bounding box center [849, 112] width 76 height 76
click at [856, 94] on img at bounding box center [849, 112] width 66 height 66
click at [856, 95] on img at bounding box center [849, 111] width 33 height 33
click at [1156, 29] on span "LH" at bounding box center [1157, 29] width 16 height 19
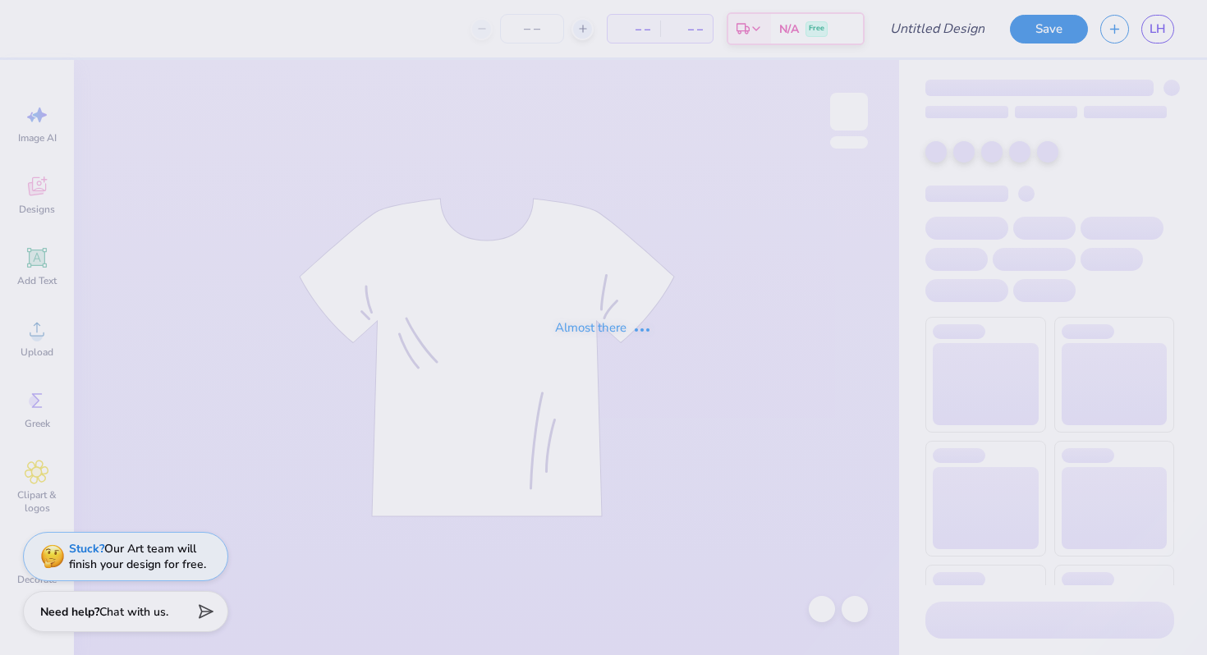
type input "navy set"
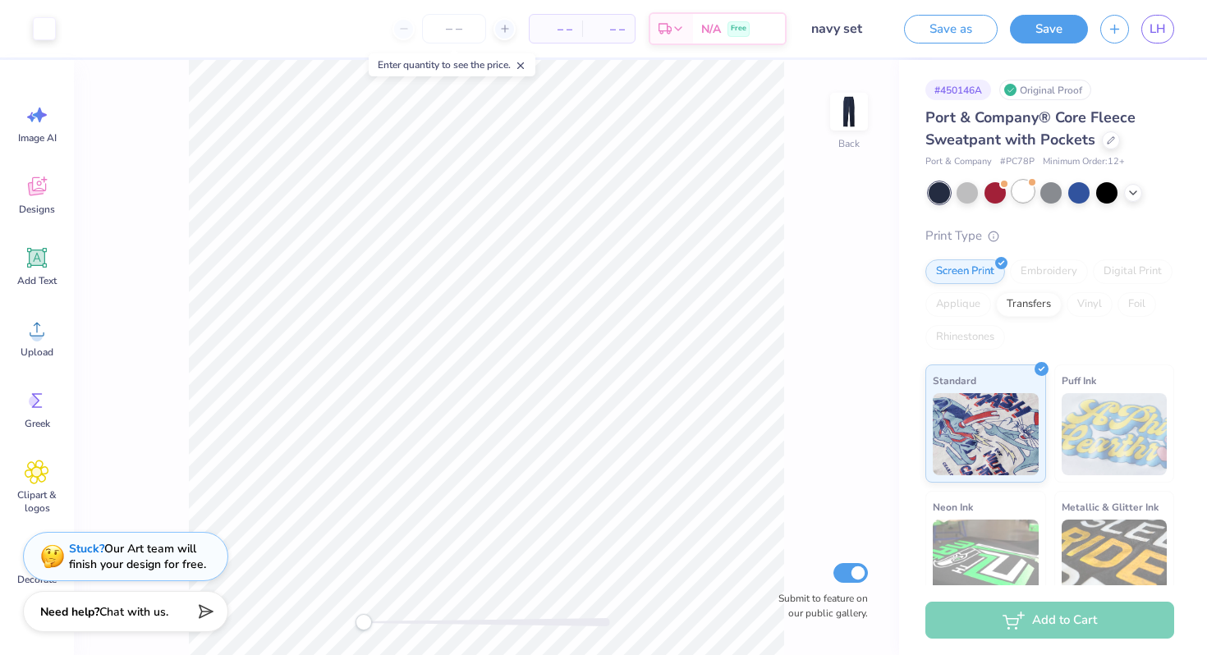
click at [1028, 192] on div at bounding box center [1022, 191] width 21 height 21
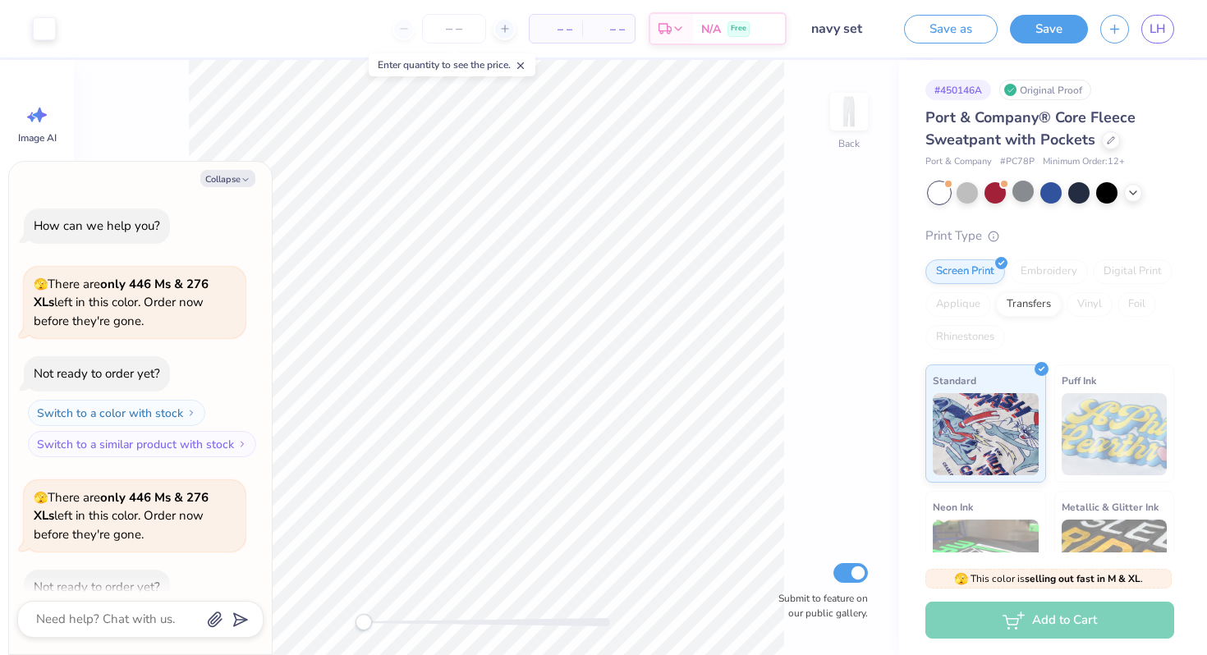
scroll to position [90, 0]
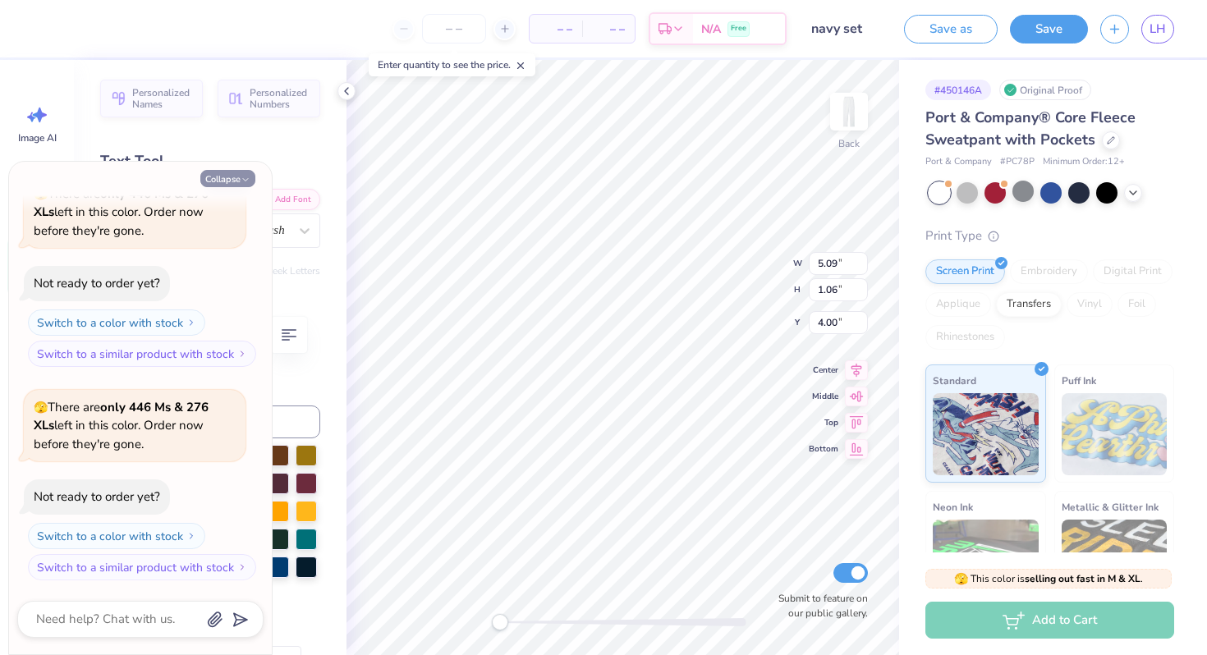
click at [243, 175] on icon "button" at bounding box center [246, 180] width 10 height 10
type textarea "x"
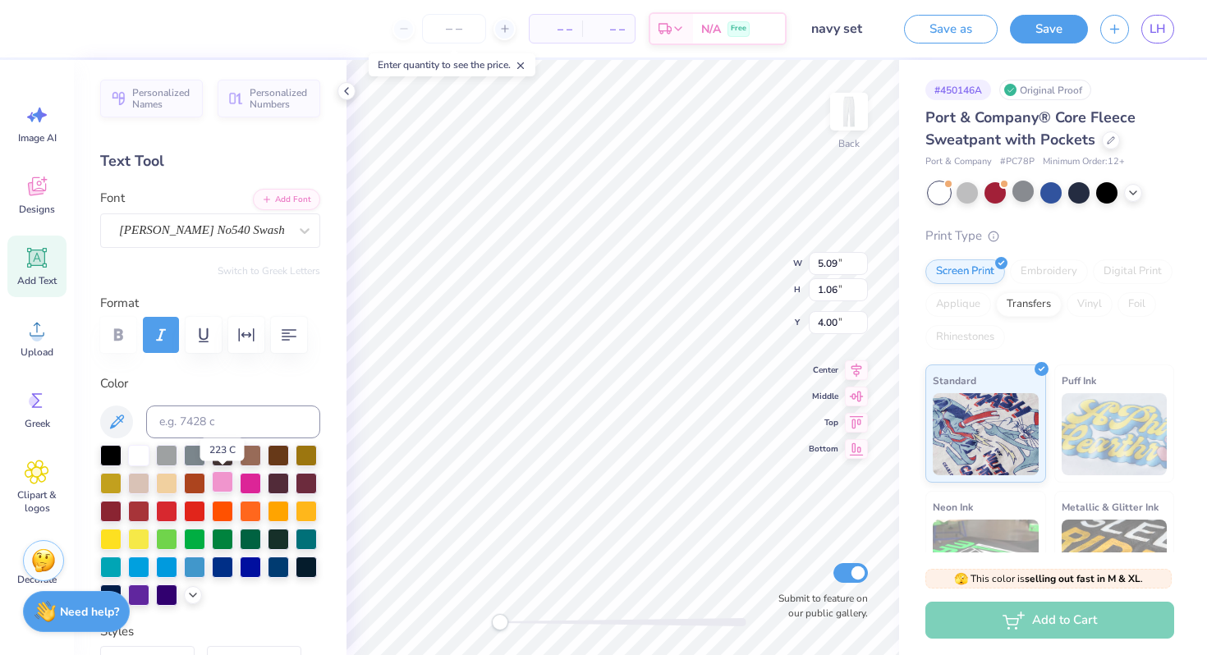
click at [217, 481] on div at bounding box center [222, 481] width 21 height 21
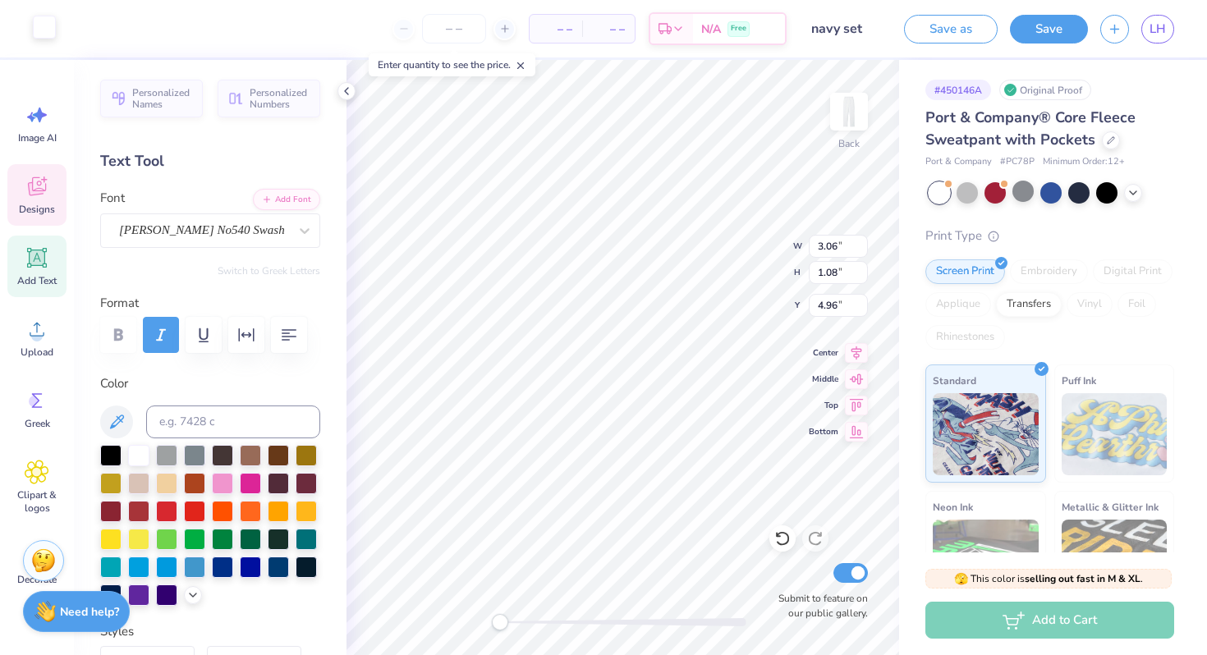
click at [44, 27] on div at bounding box center [44, 27] width 23 height 23
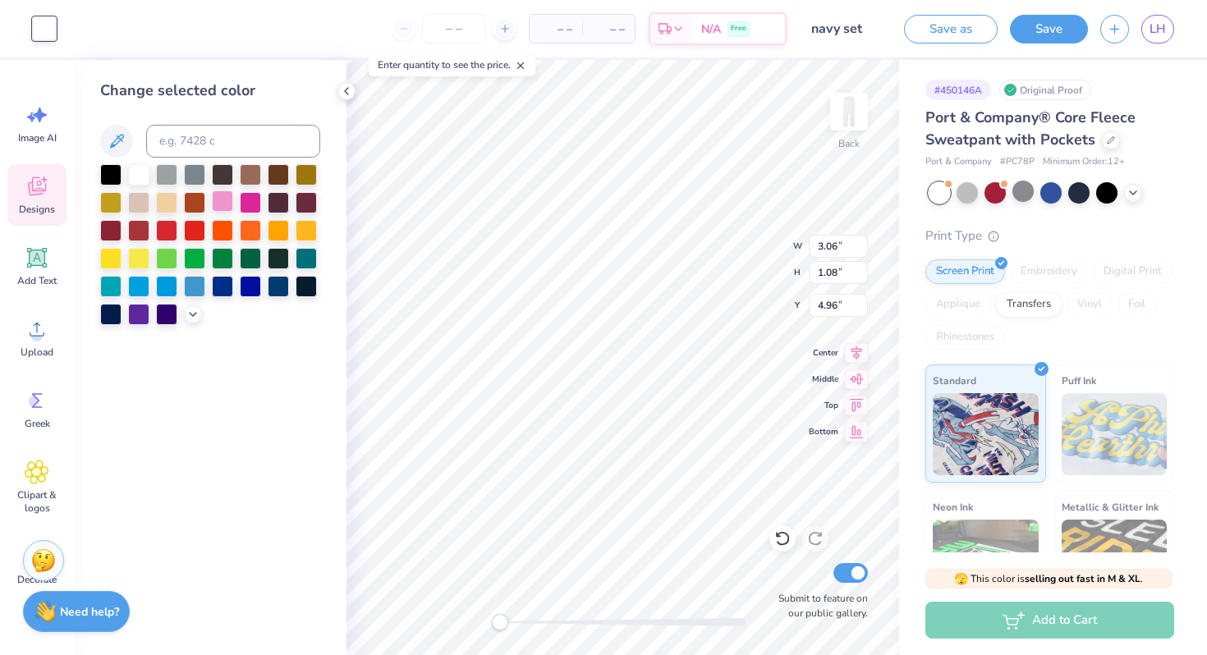
click at [224, 206] on div at bounding box center [222, 200] width 21 height 21
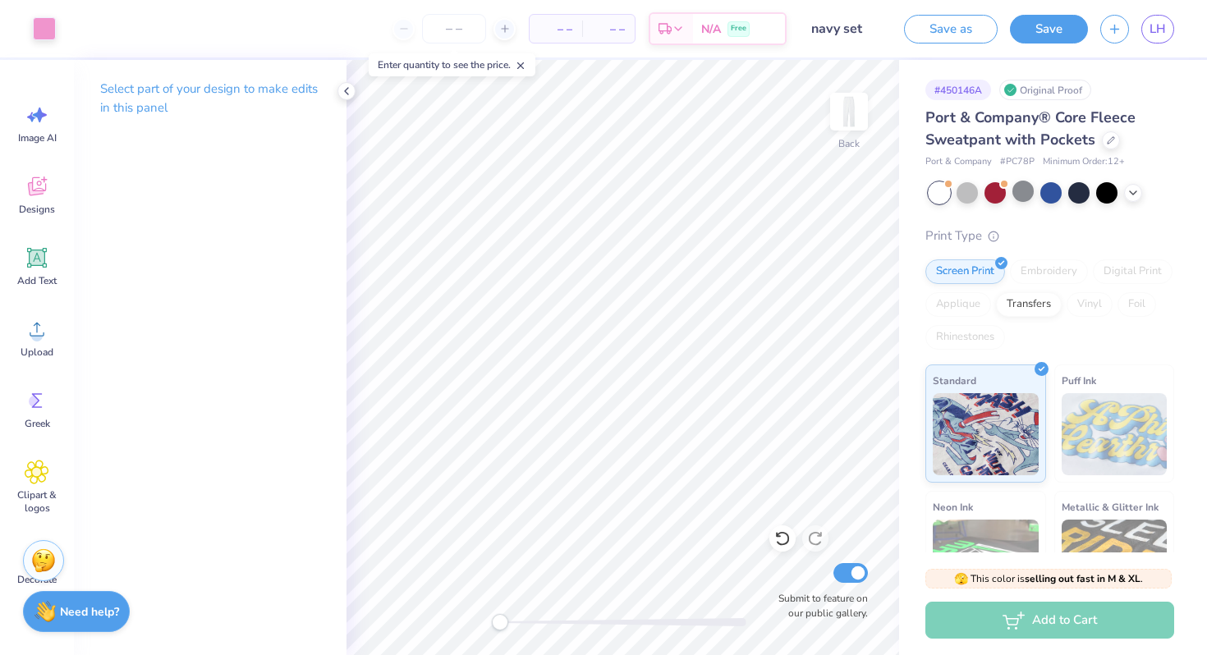
click at [851, 36] on input "navy set" at bounding box center [839, 28] width 80 height 33
click at [841, 31] on input "navy set" at bounding box center [839, 28] width 80 height 33
click at [1035, 21] on button "Save" at bounding box center [1049, 26] width 78 height 29
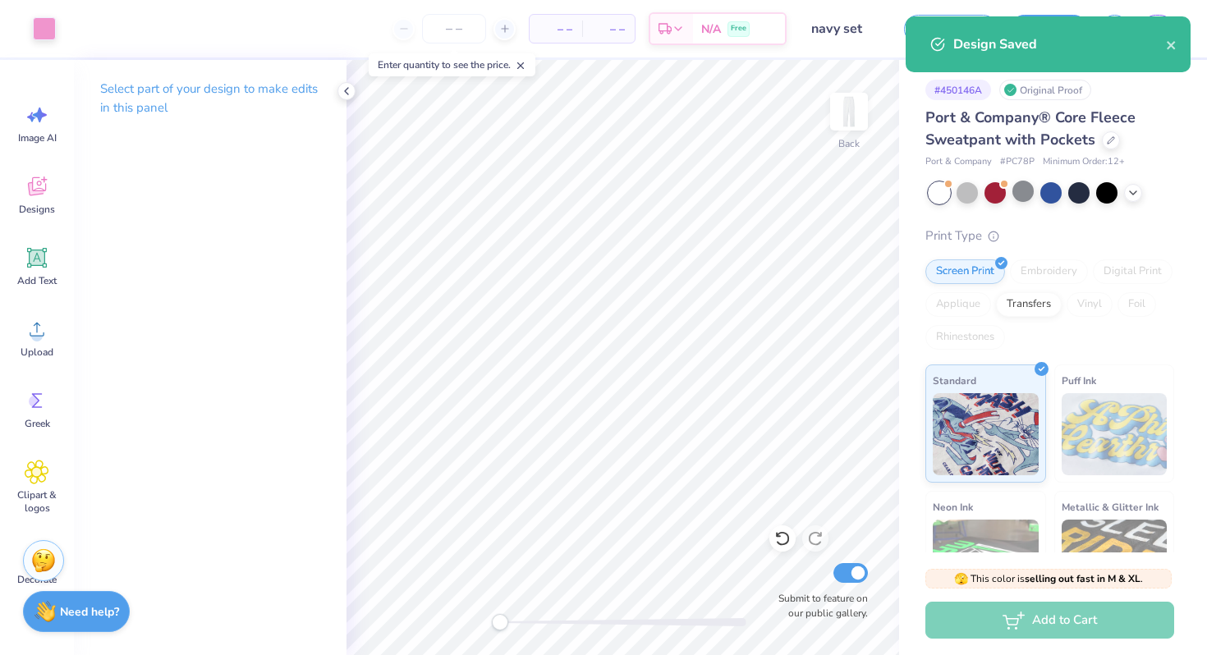
click at [1162, 50] on div "Design Saved" at bounding box center [1059, 44] width 213 height 20
click at [1168, 39] on icon "close" at bounding box center [1171, 45] width 11 height 13
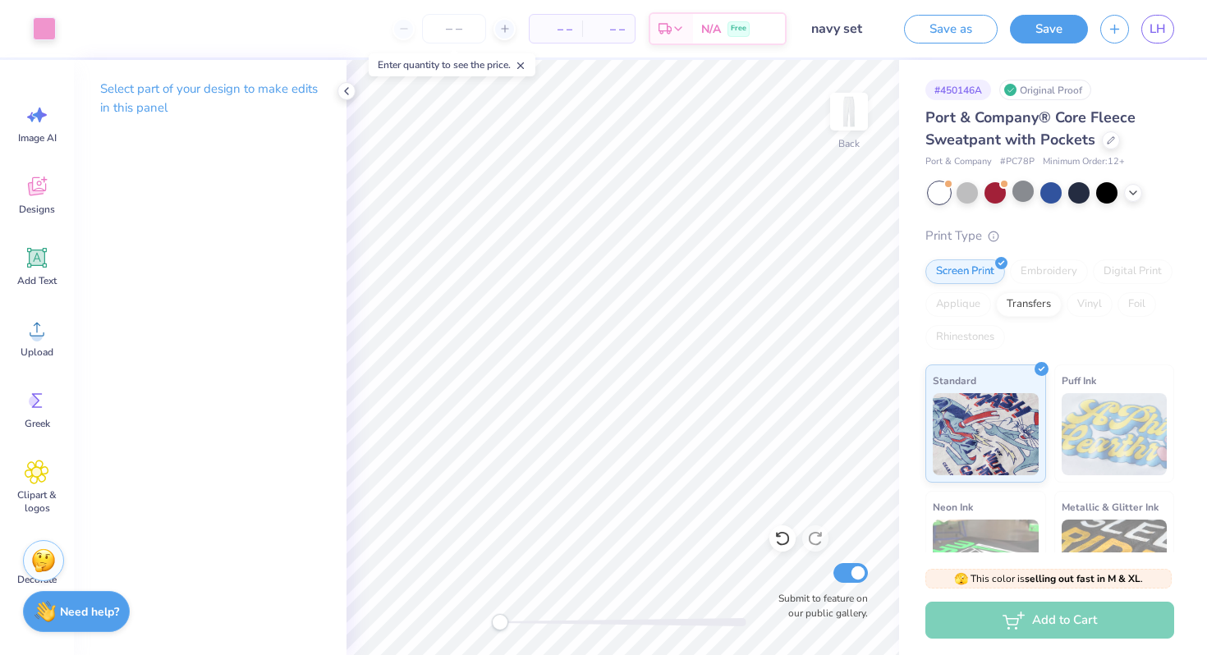
click at [1154, 21] on div "Design Saved" at bounding box center [1047, 50] width 291 height 75
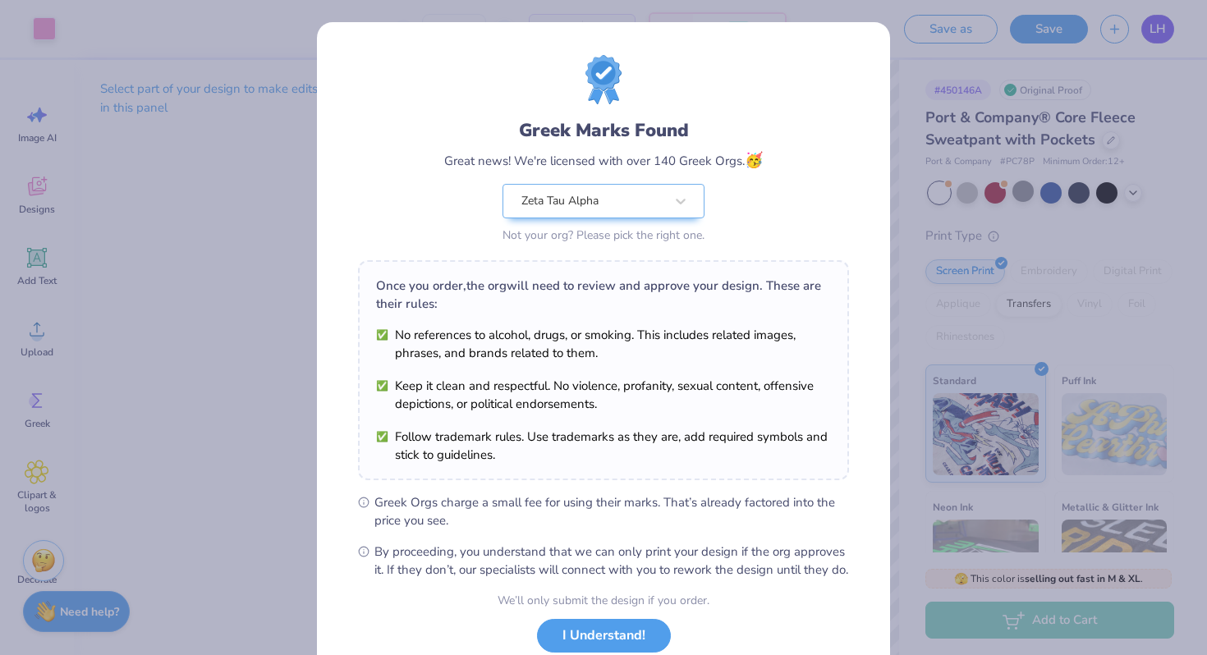
click at [1149, 31] on div "Greek Marks Found Great news! We're licensed with over 140 Greek Orgs. 🥳 Zeta T…" at bounding box center [603, 327] width 1207 height 655
click at [594, 648] on button "I Understand!" at bounding box center [604, 632] width 134 height 34
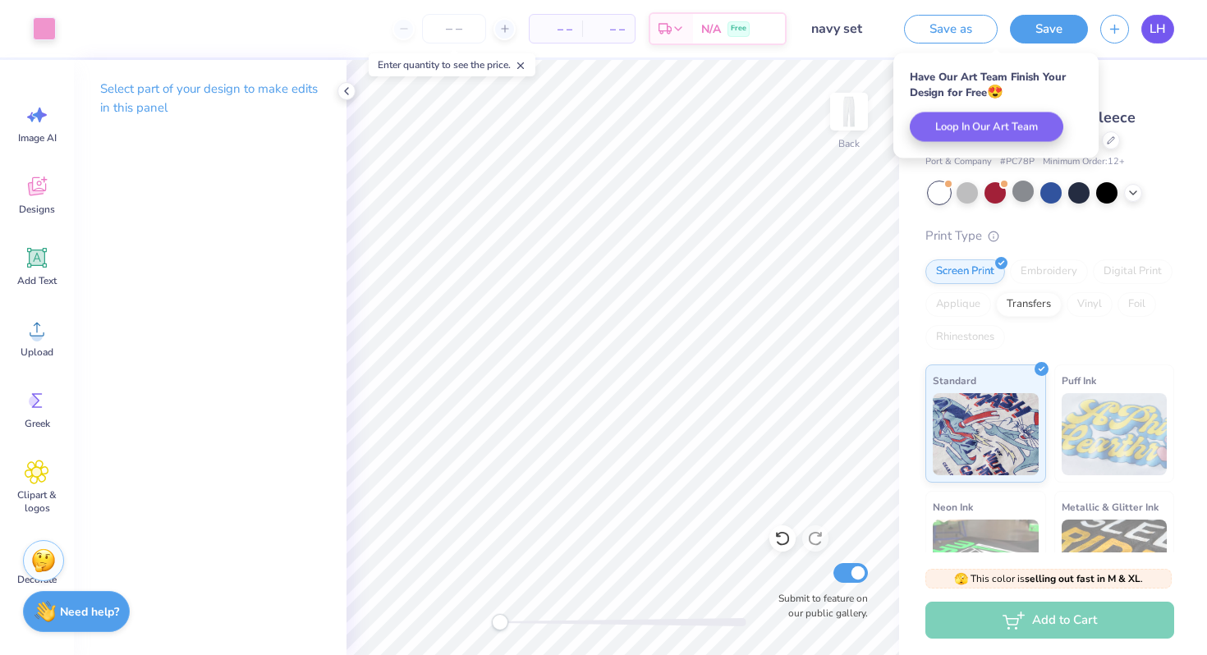
click at [1160, 29] on span "LH" at bounding box center [1157, 29] width 16 height 19
